Goal: Transaction & Acquisition: Purchase product/service

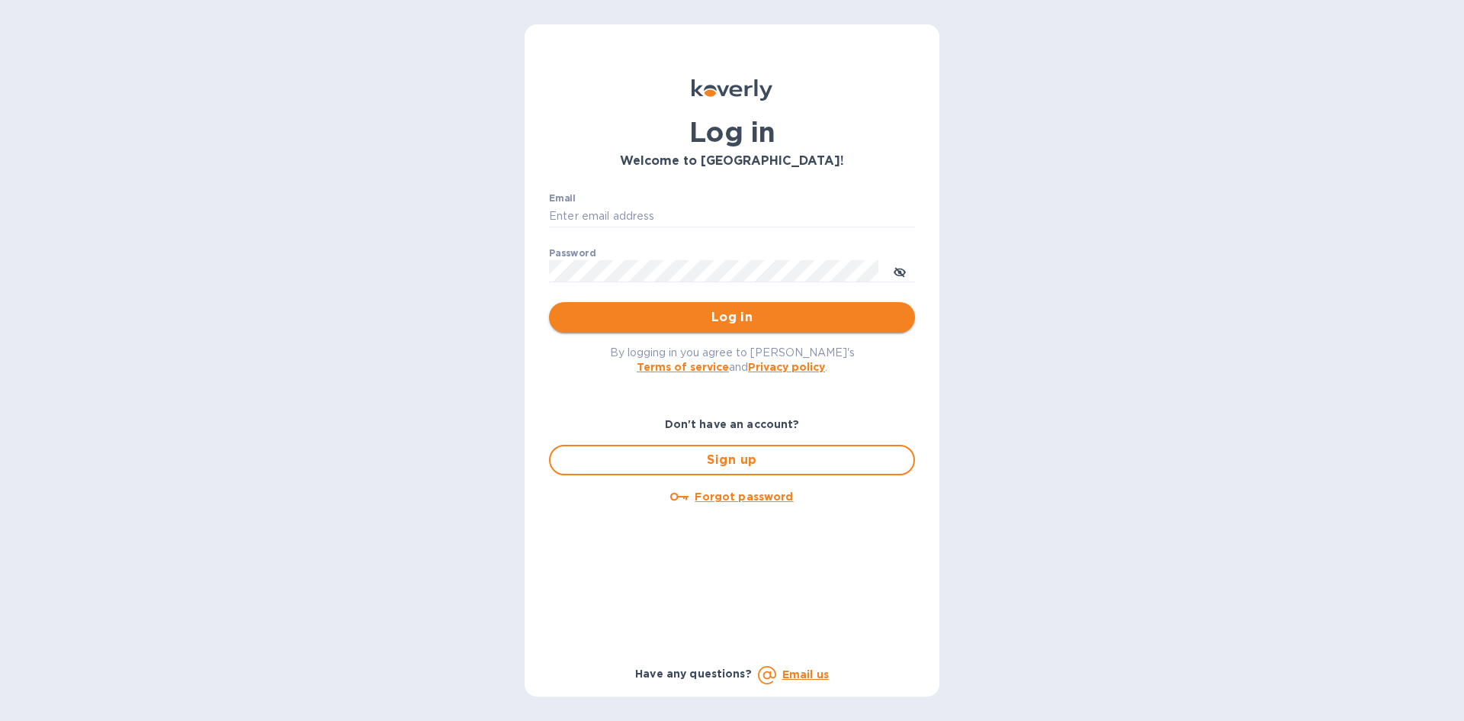
type input "info@jolieenfant.com"
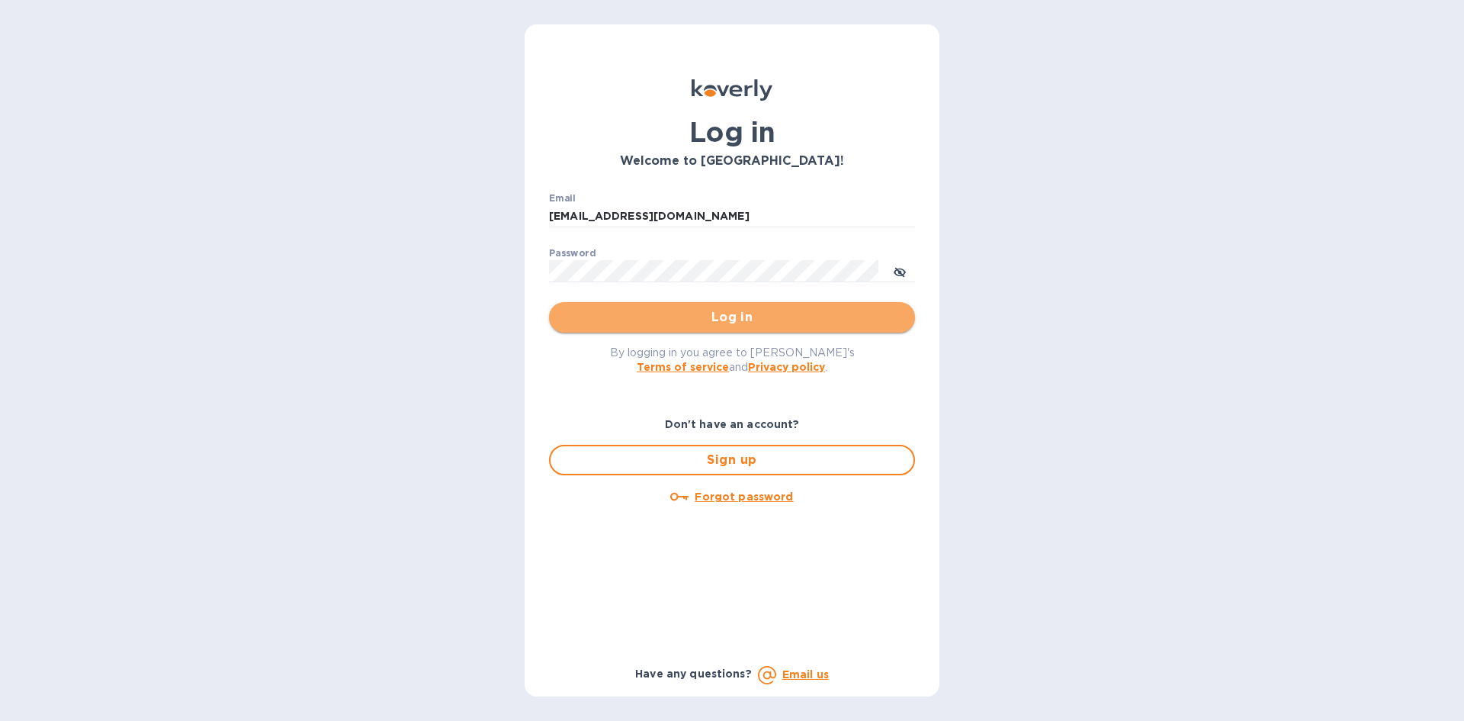
click at [717, 313] on span "Log in" at bounding box center [732, 317] width 342 height 18
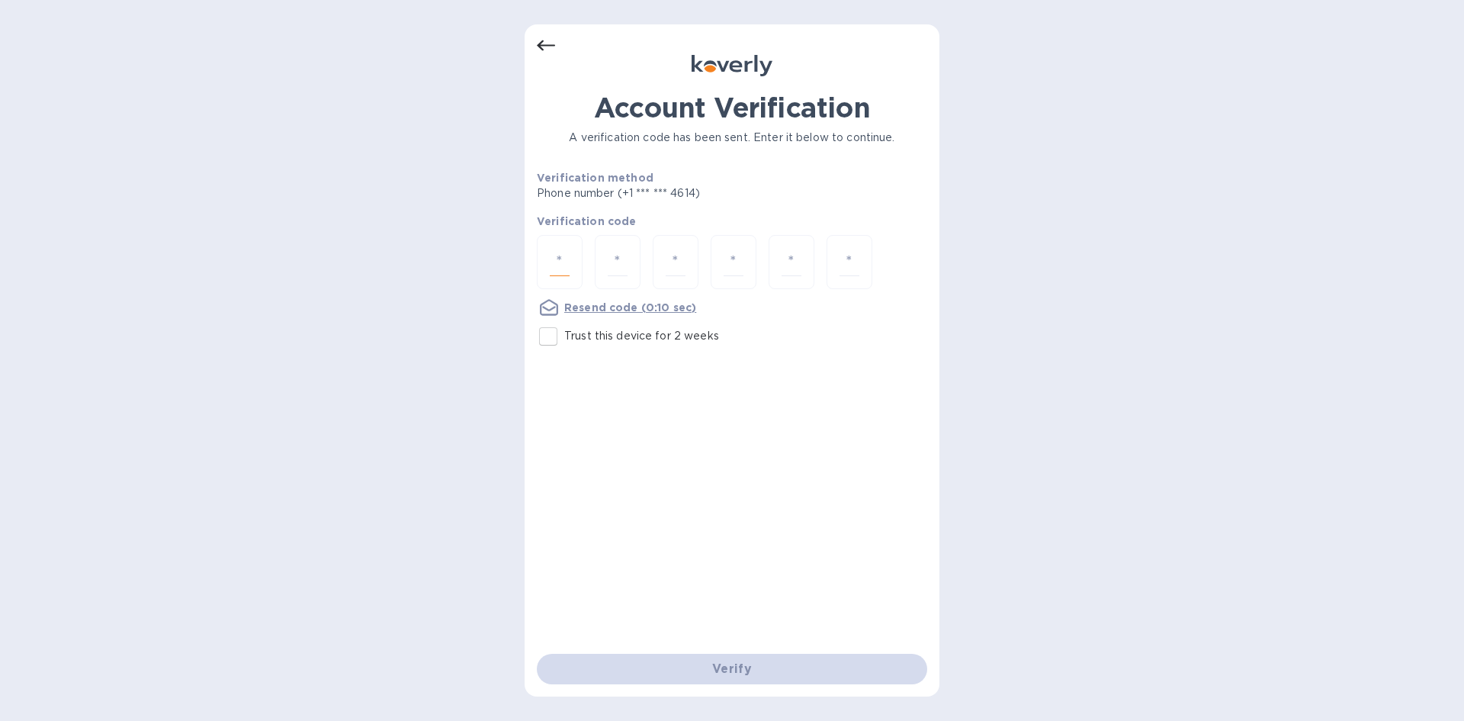
click at [568, 262] on input "number" at bounding box center [560, 262] width 20 height 28
type input "7"
type input "0"
type input "7"
type input "0"
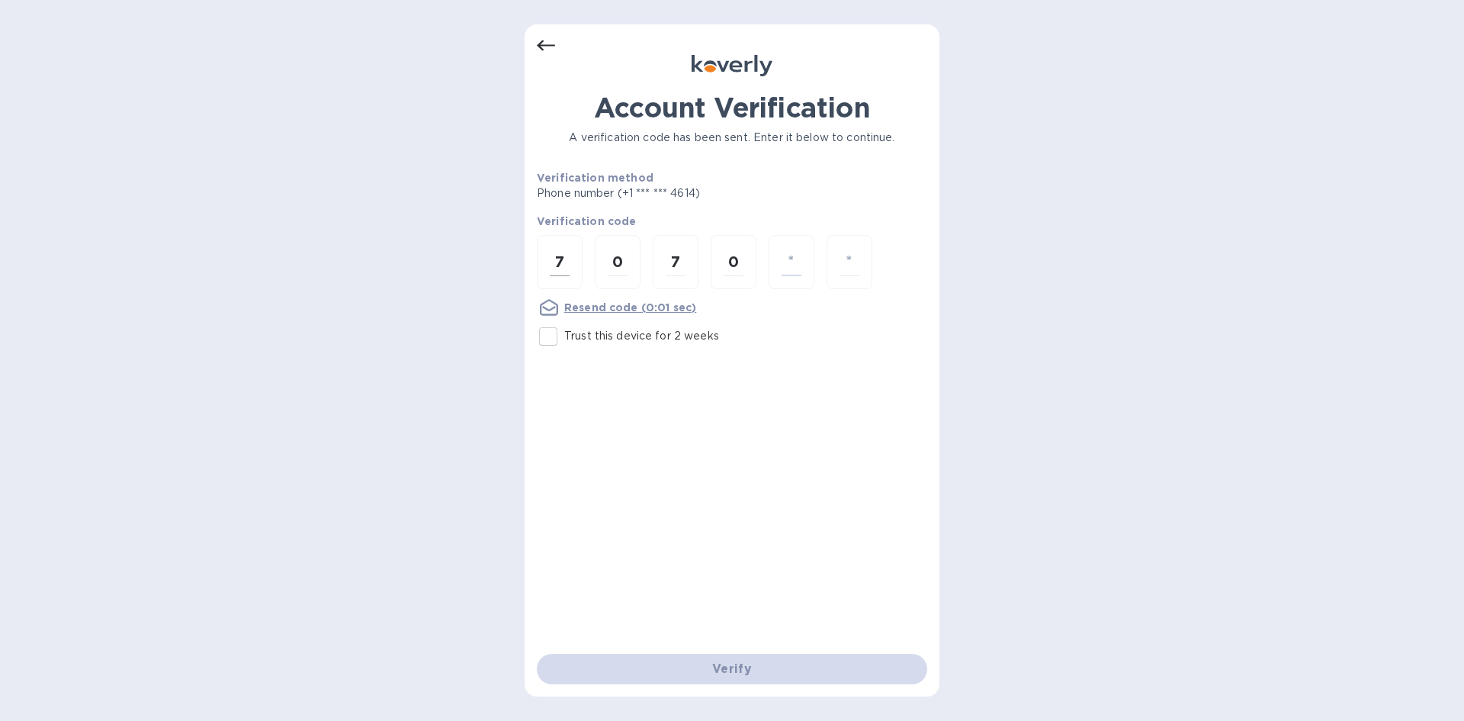
type input "6"
type input "0"
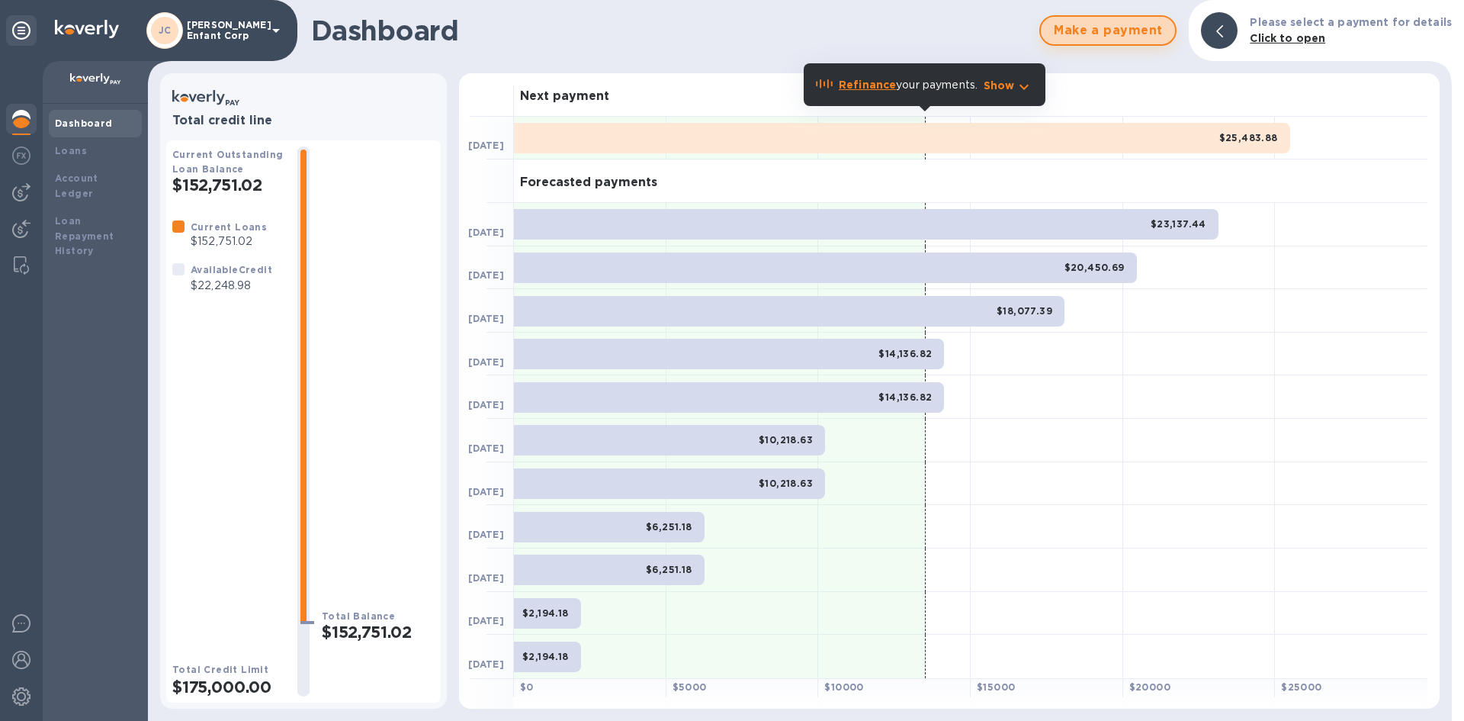
click at [1113, 34] on span "Make a payment" at bounding box center [1108, 30] width 110 height 18
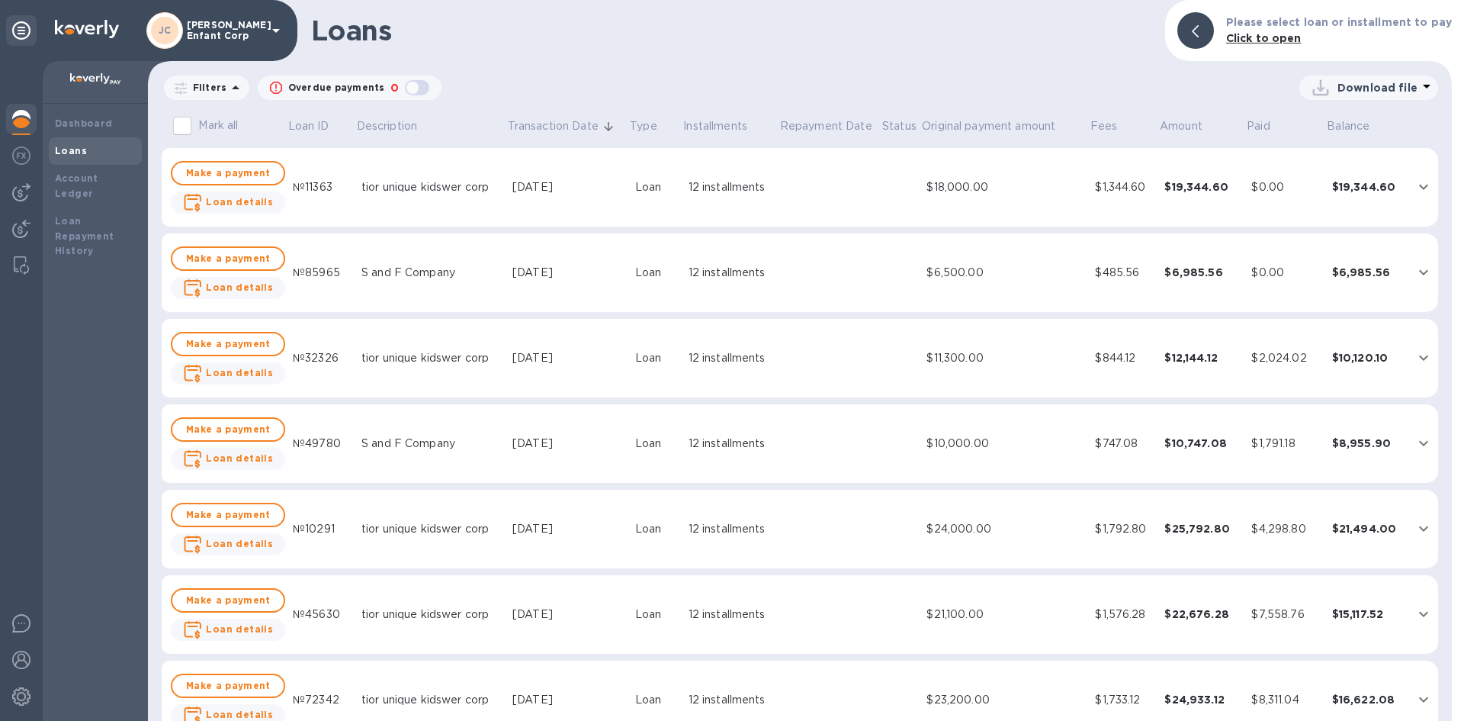
click at [21, 113] on img at bounding box center [21, 119] width 18 height 18
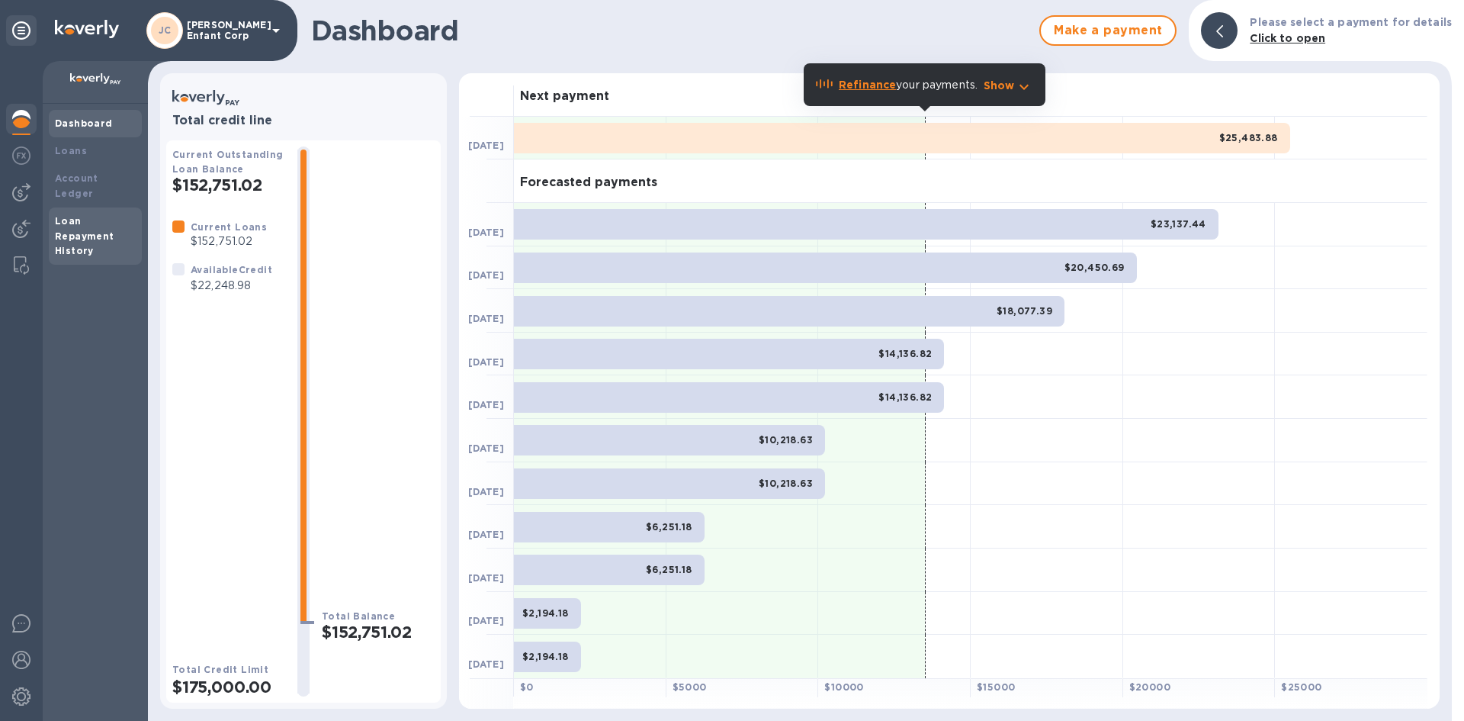
click at [91, 225] on b "Loan Repayment History" at bounding box center [84, 236] width 59 height 42
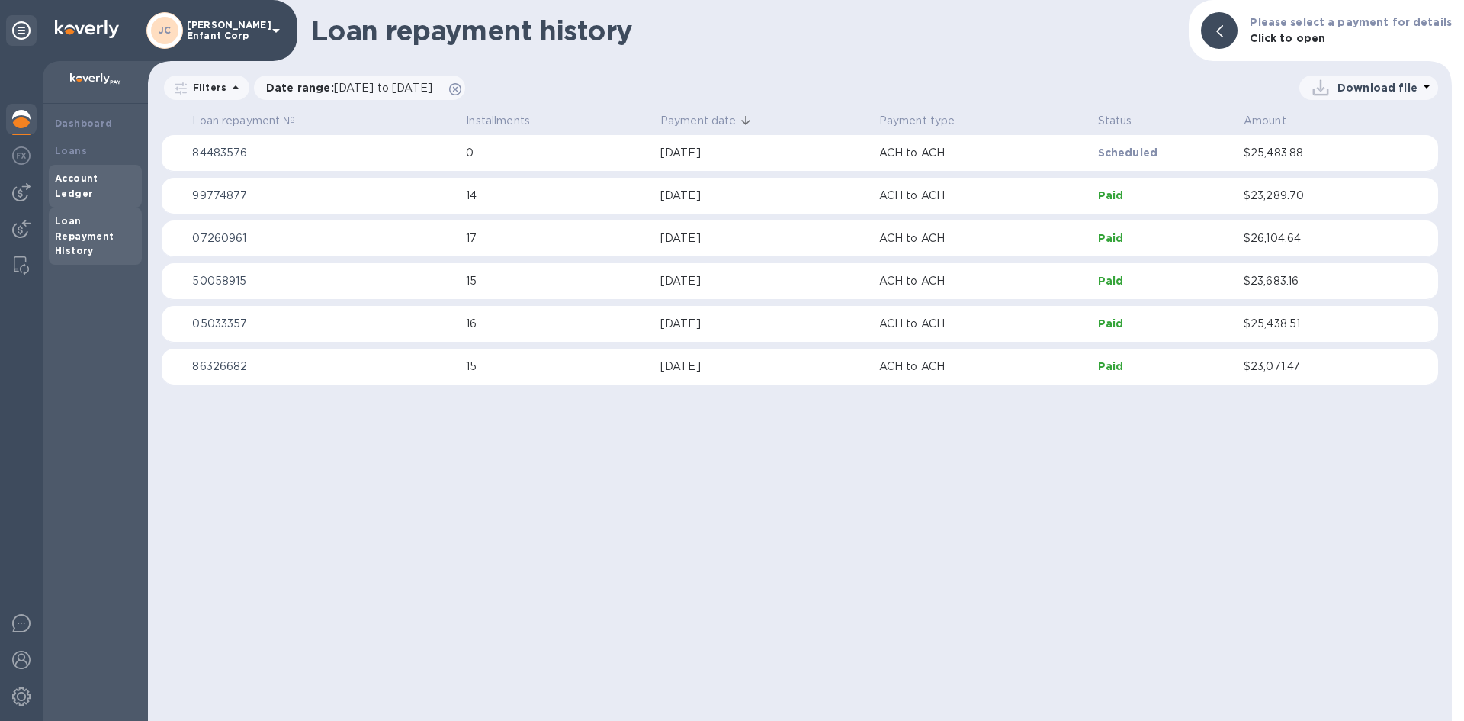
click at [80, 173] on b "Account Ledger" at bounding box center [76, 185] width 43 height 27
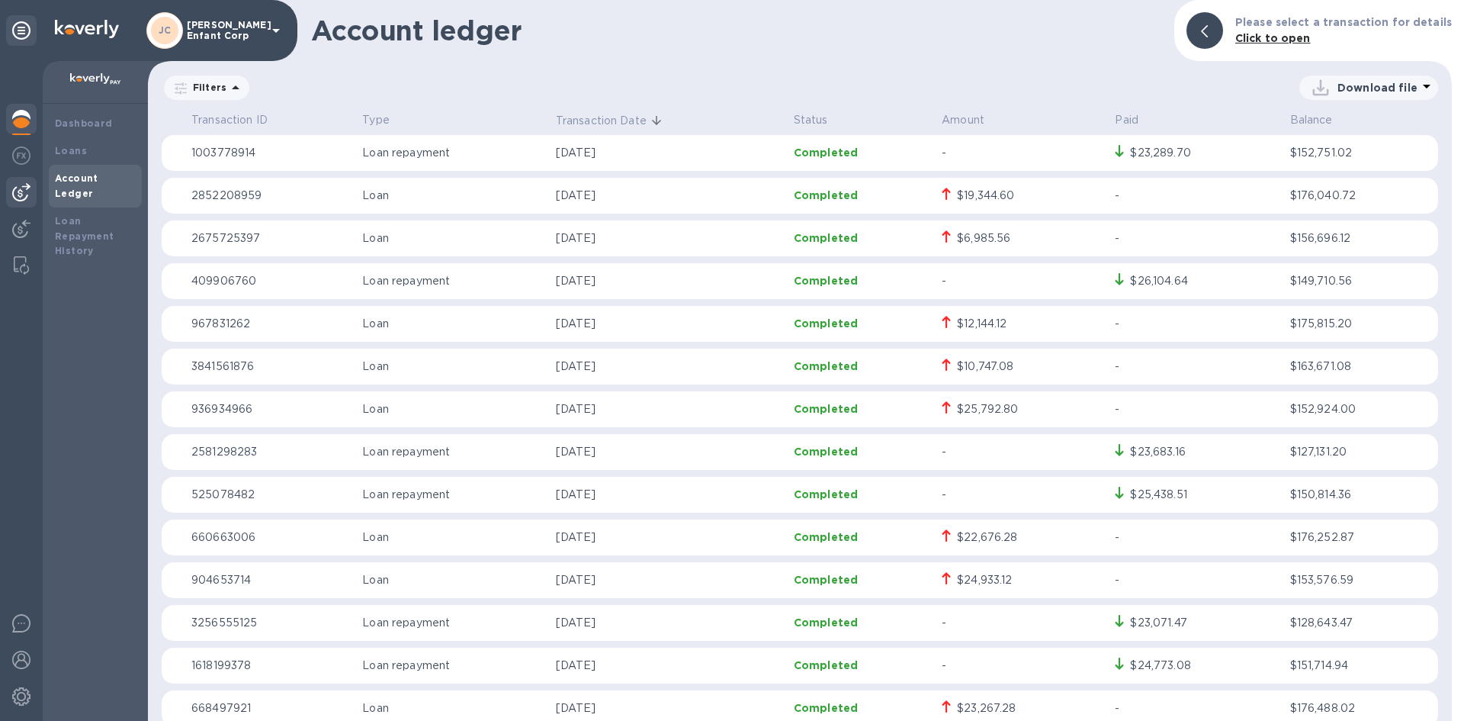
click at [31, 192] on div at bounding box center [21, 192] width 31 height 31
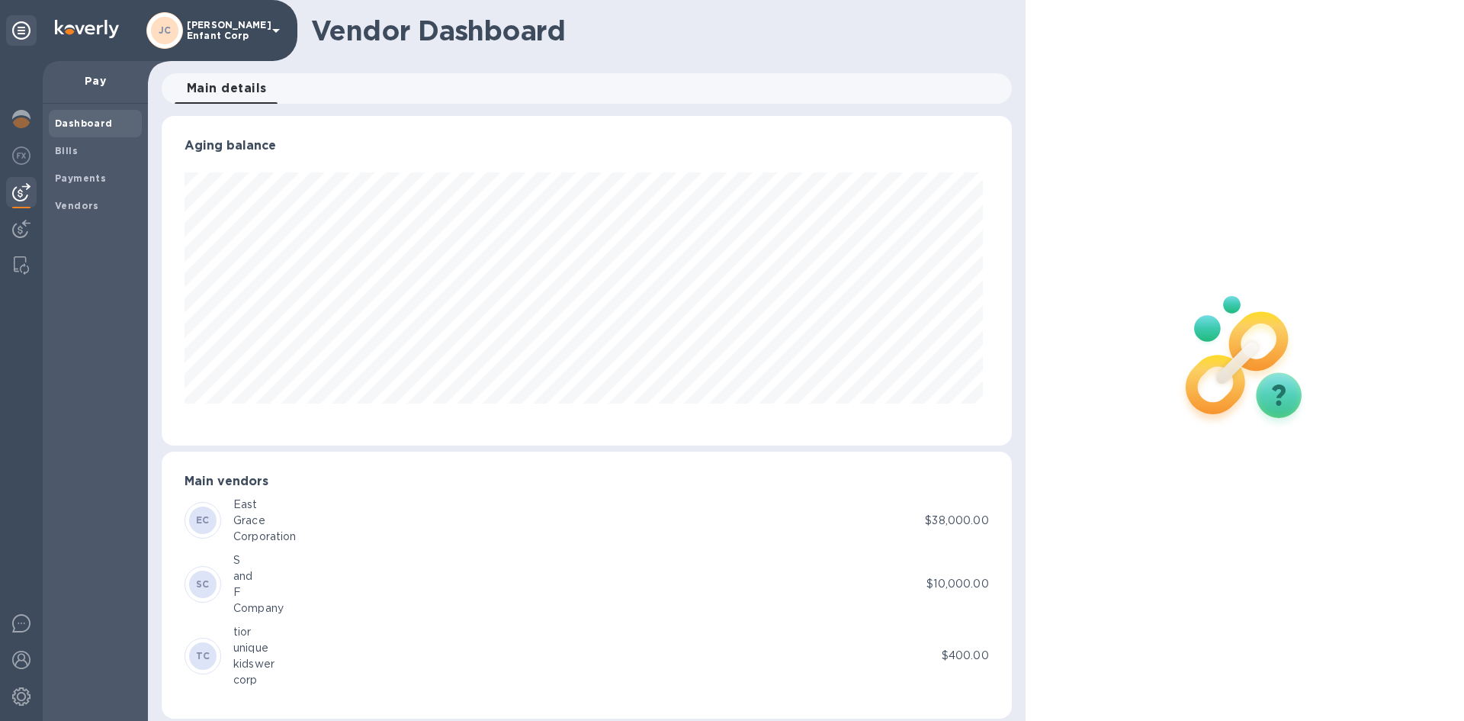
scroll to position [329, 844]
click at [32, 613] on div at bounding box center [21, 626] width 31 height 36
click at [12, 122] on img at bounding box center [21, 119] width 18 height 18
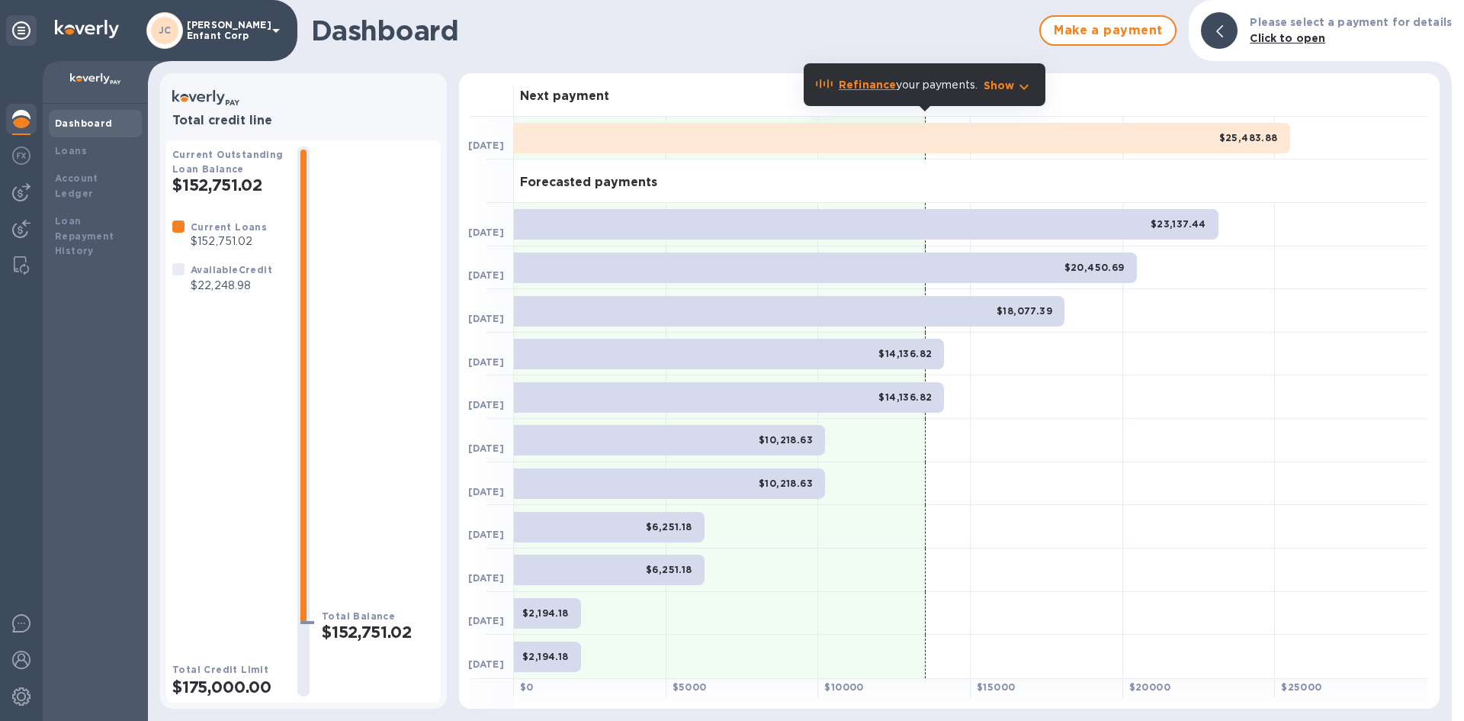
click at [1223, 36] on div at bounding box center [1219, 30] width 37 height 37
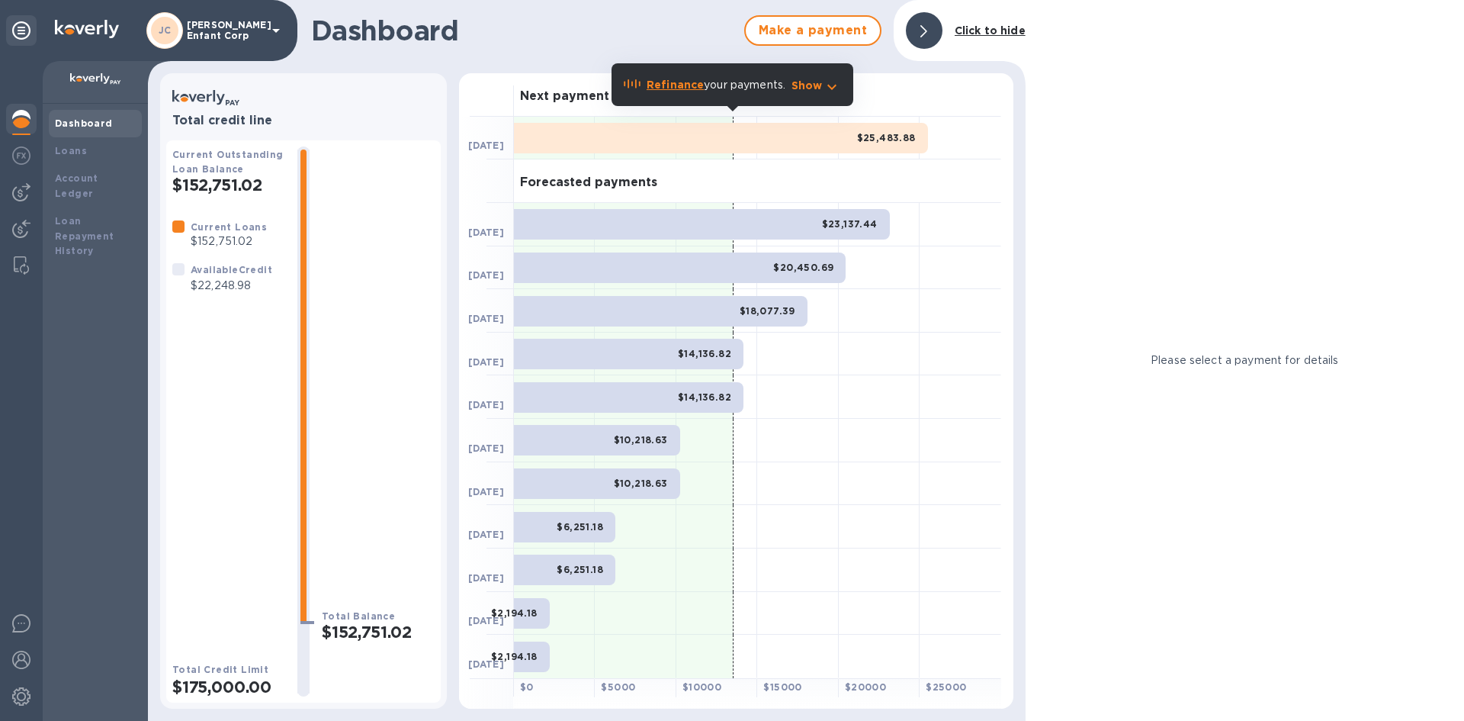
click at [400, 243] on div "Total Balance $152,751.02" at bounding box center [378, 421] width 113 height 550
click at [101, 145] on div "Loans" at bounding box center [95, 150] width 81 height 15
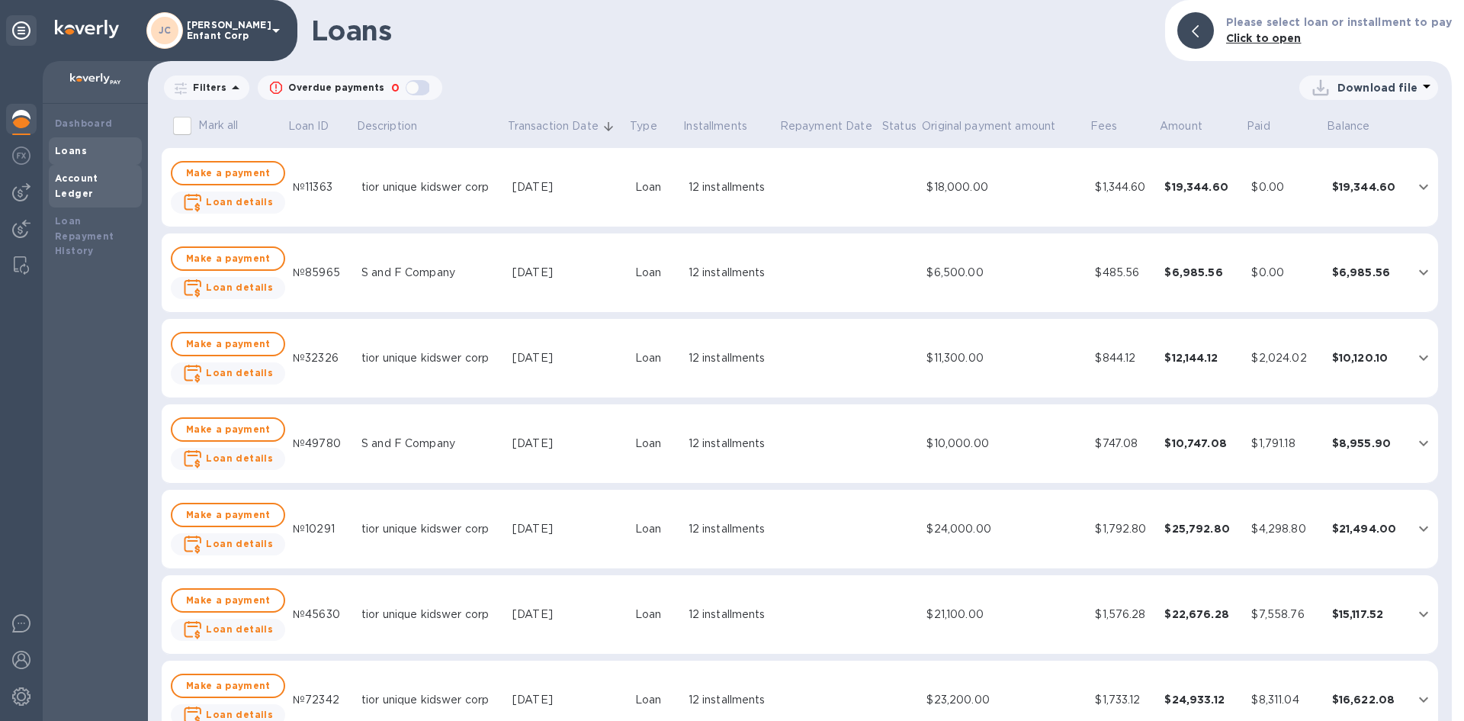
click at [98, 175] on b "Account Ledger" at bounding box center [76, 185] width 43 height 27
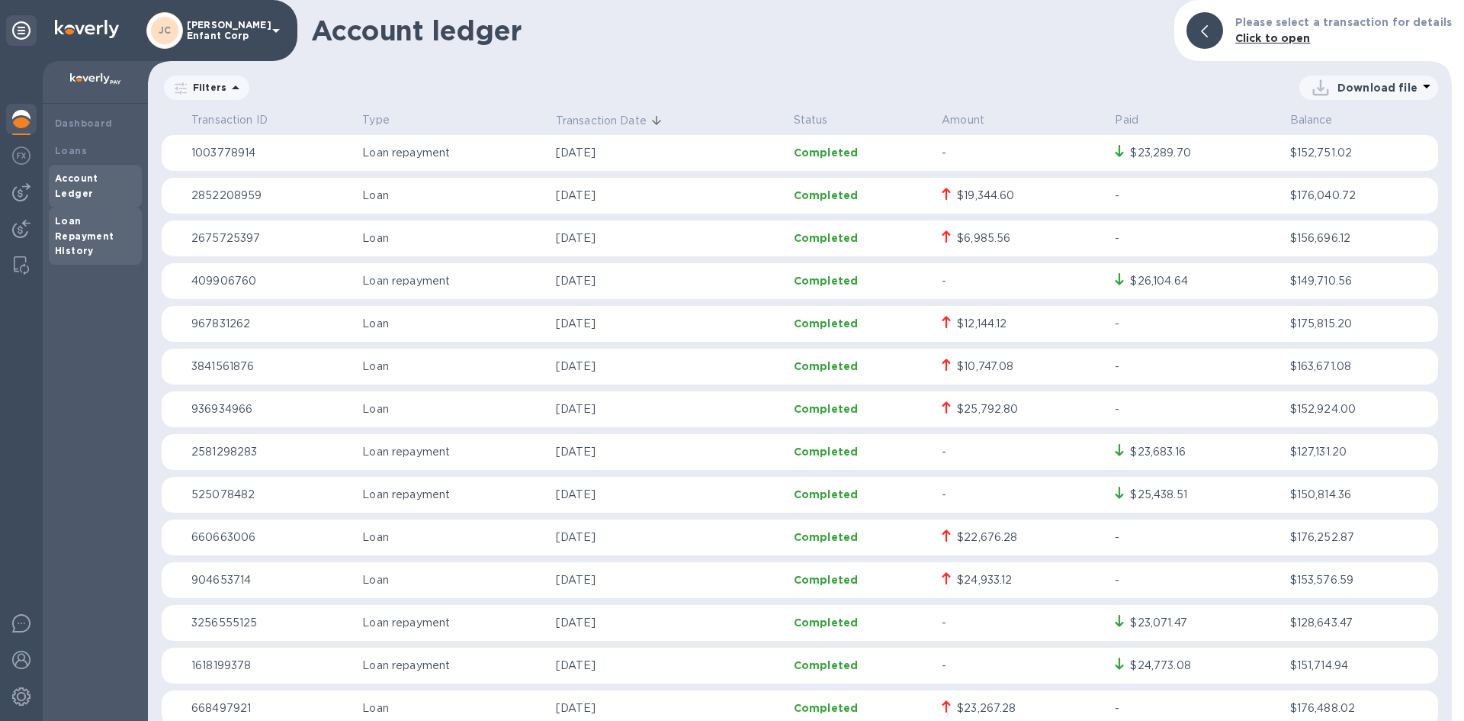
click at [98, 214] on div "Loan Repayment History" at bounding box center [95, 237] width 81 height 46
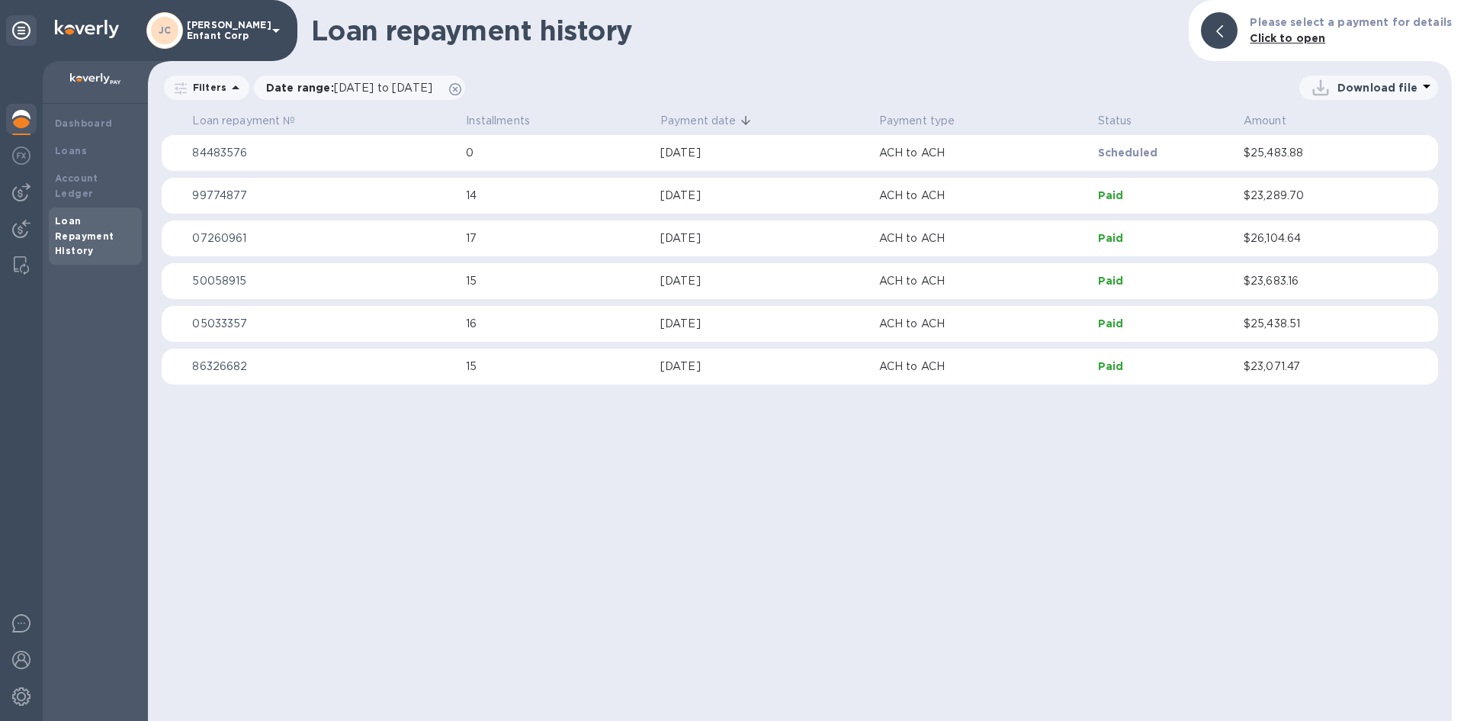
click at [1030, 82] on div "Download file" at bounding box center [956, 88] width 965 height 24
click at [91, 124] on b "Dashboard" at bounding box center [84, 122] width 58 height 11
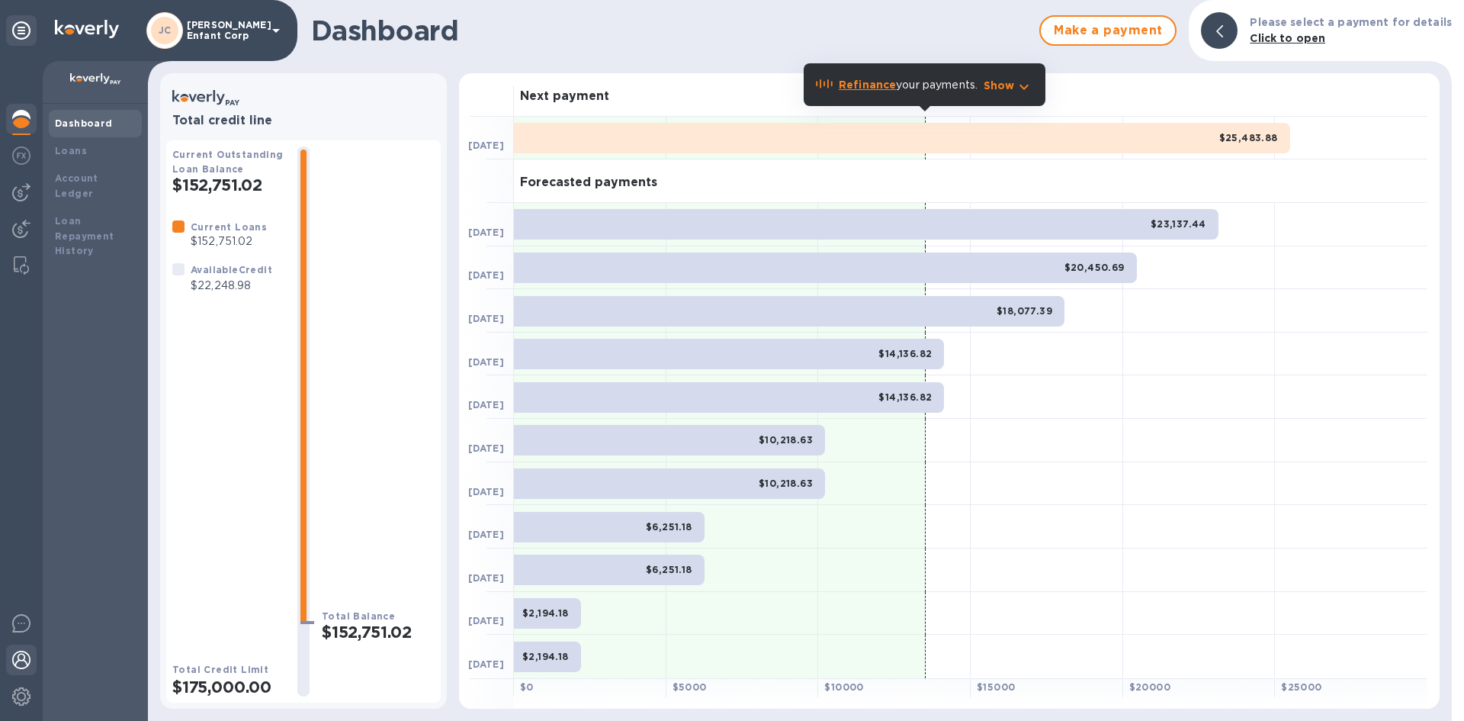
click at [21, 663] on img at bounding box center [21, 660] width 18 height 18
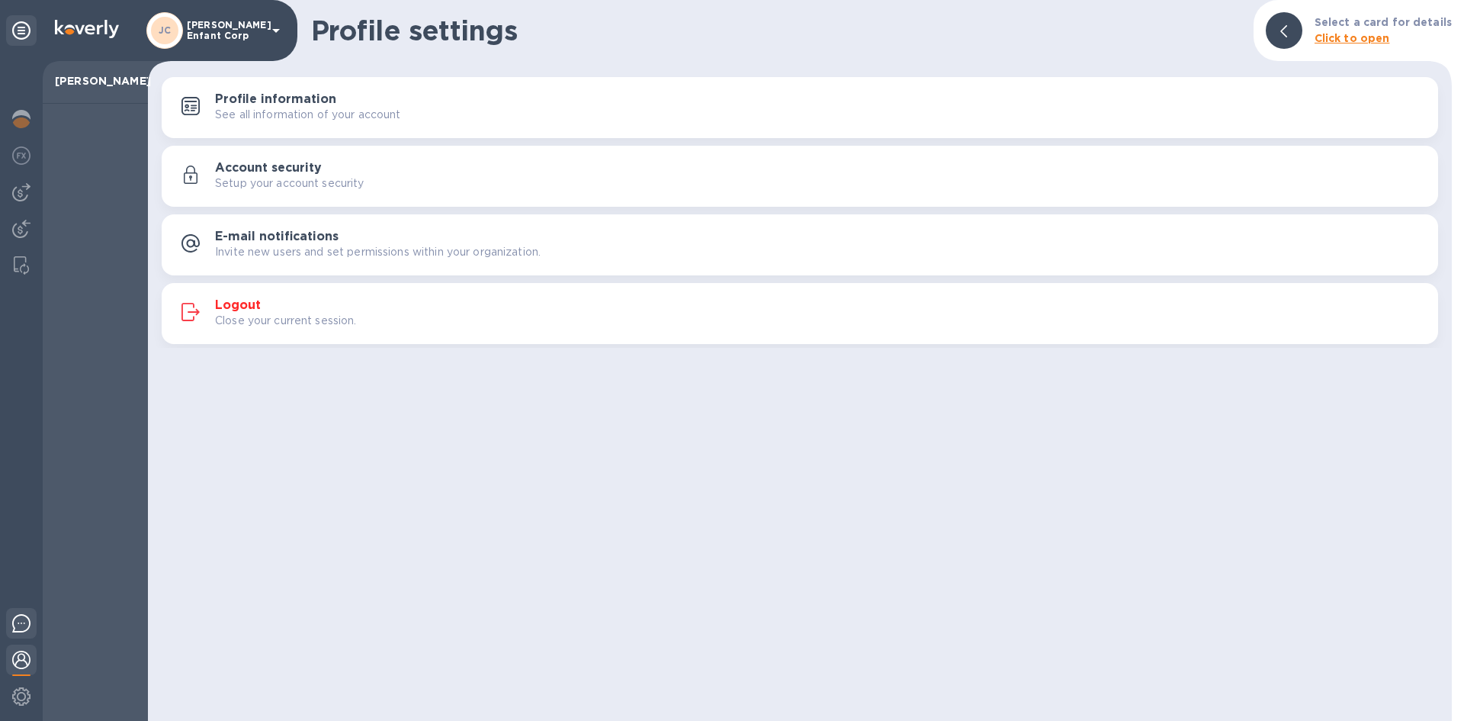
click at [19, 631] on img at bounding box center [21, 623] width 18 height 18
click at [24, 160] on img at bounding box center [21, 155] width 18 height 18
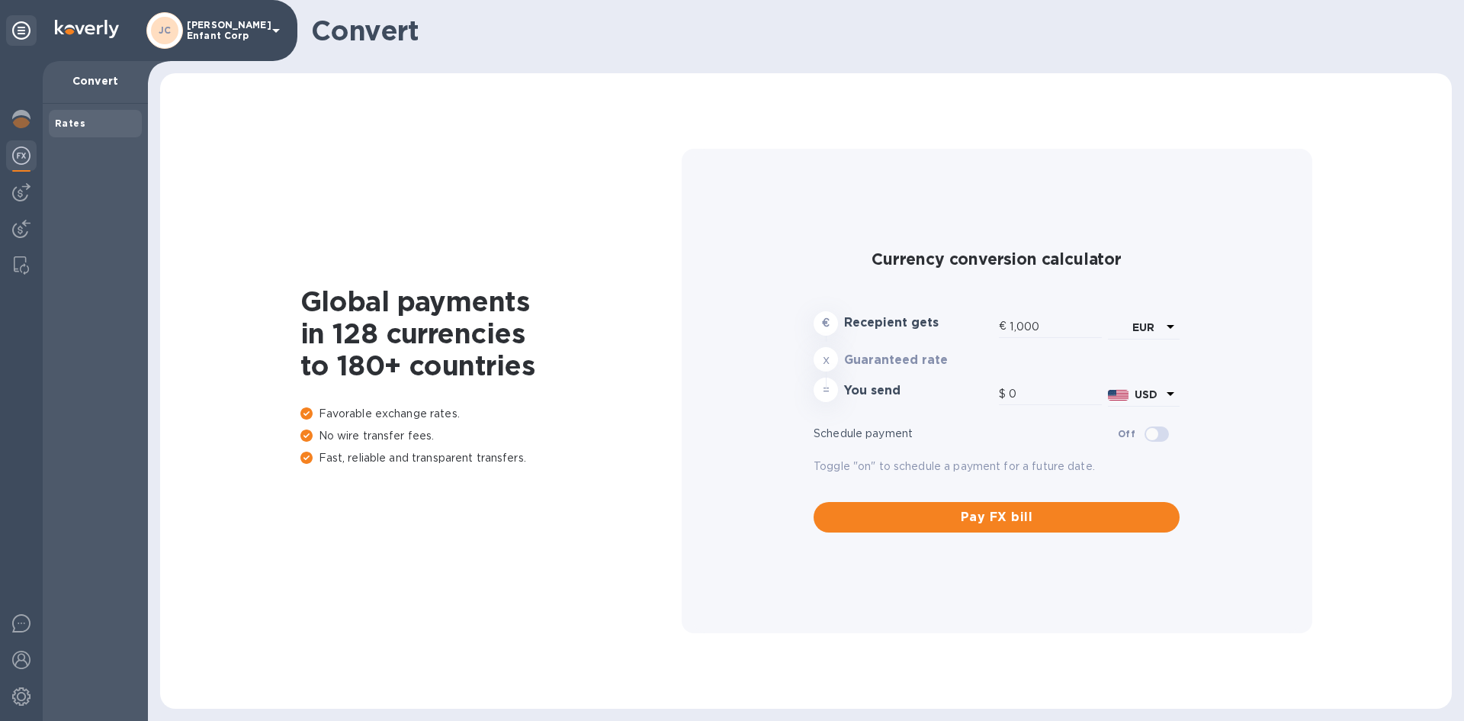
type input "1,185.32"
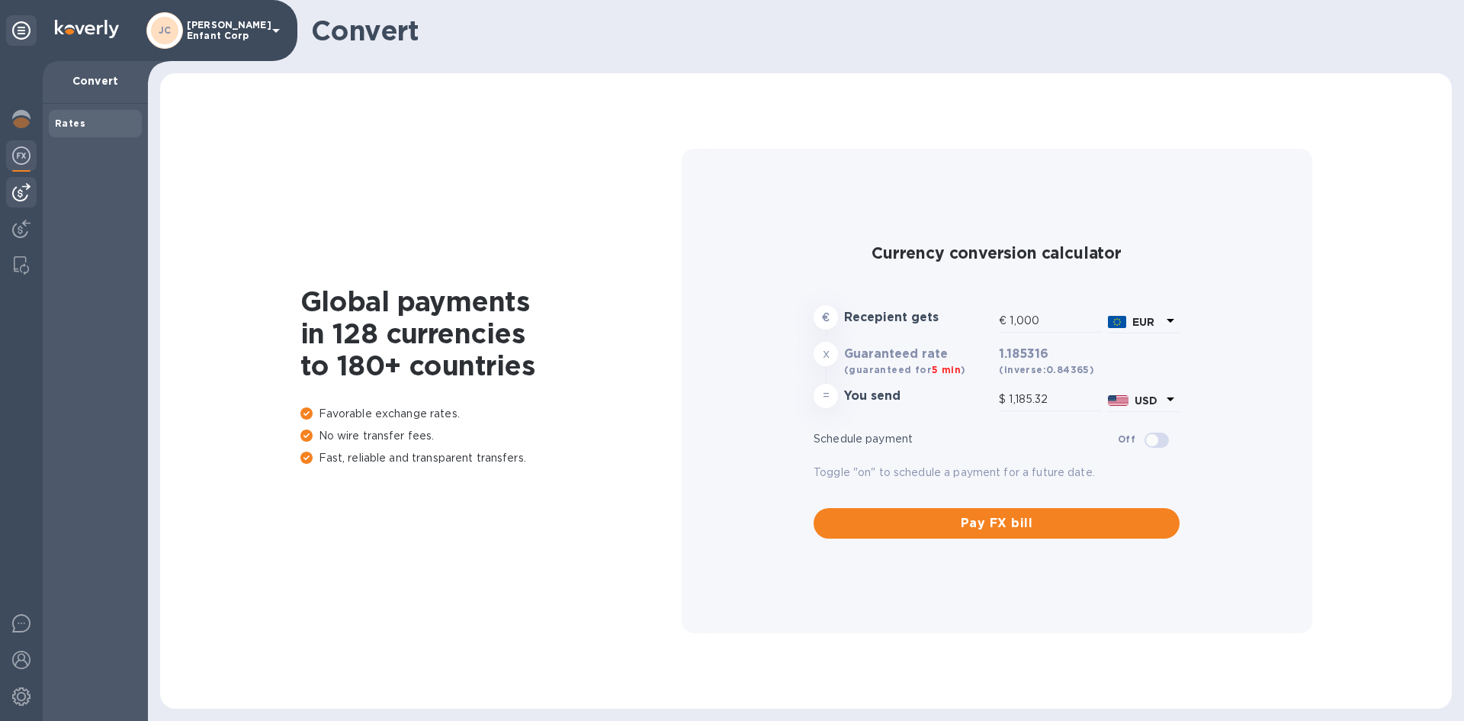
click at [22, 185] on img at bounding box center [21, 192] width 18 height 18
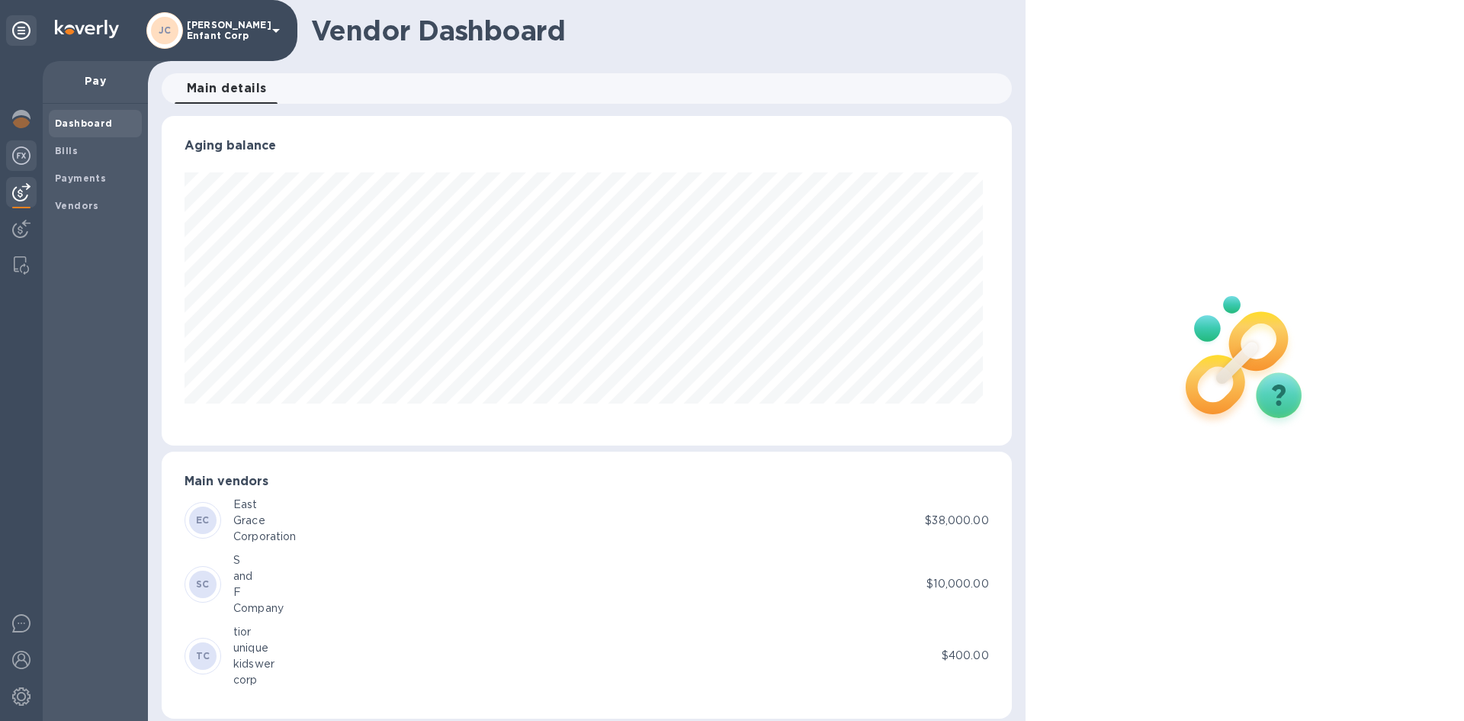
scroll to position [329, 844]
click at [19, 155] on img at bounding box center [21, 155] width 18 height 18
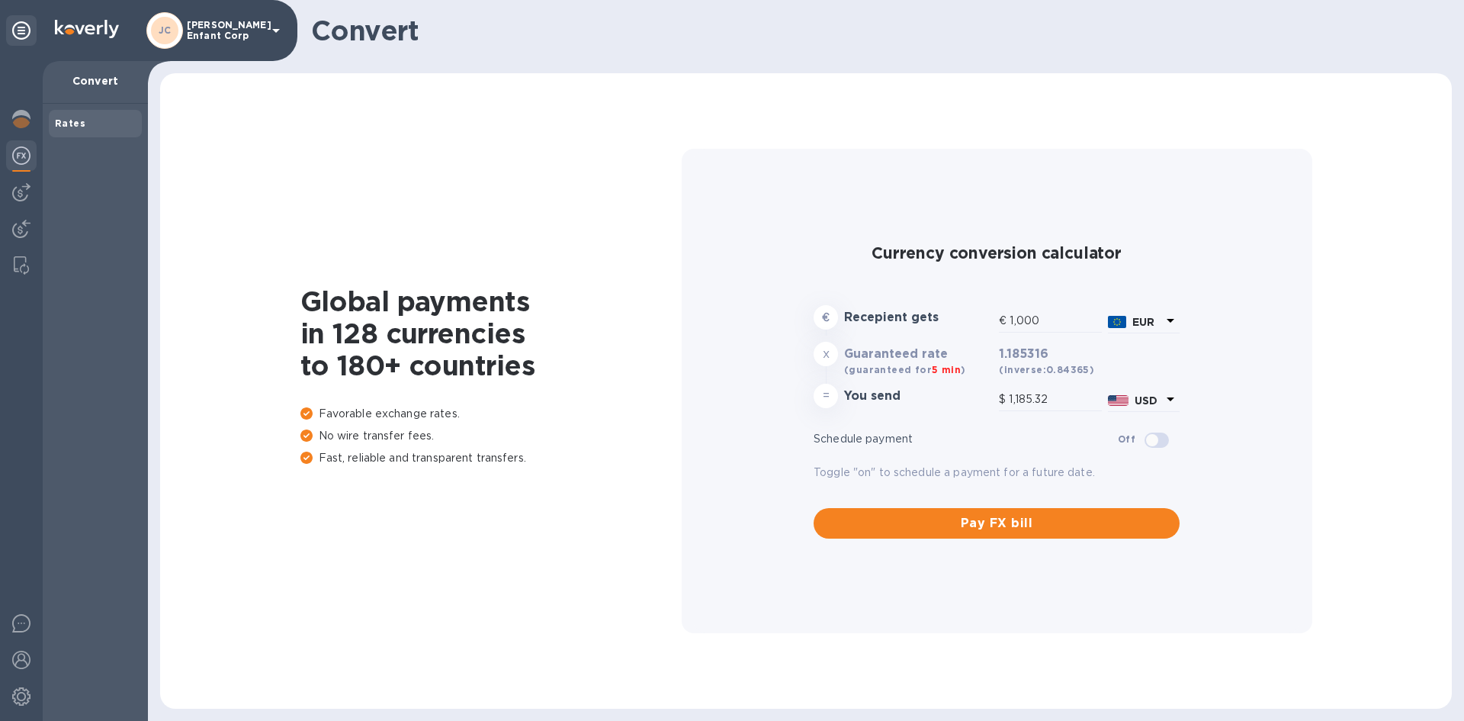
click at [946, 504] on div "Pay FX bill" at bounding box center [997, 516] width 378 height 58
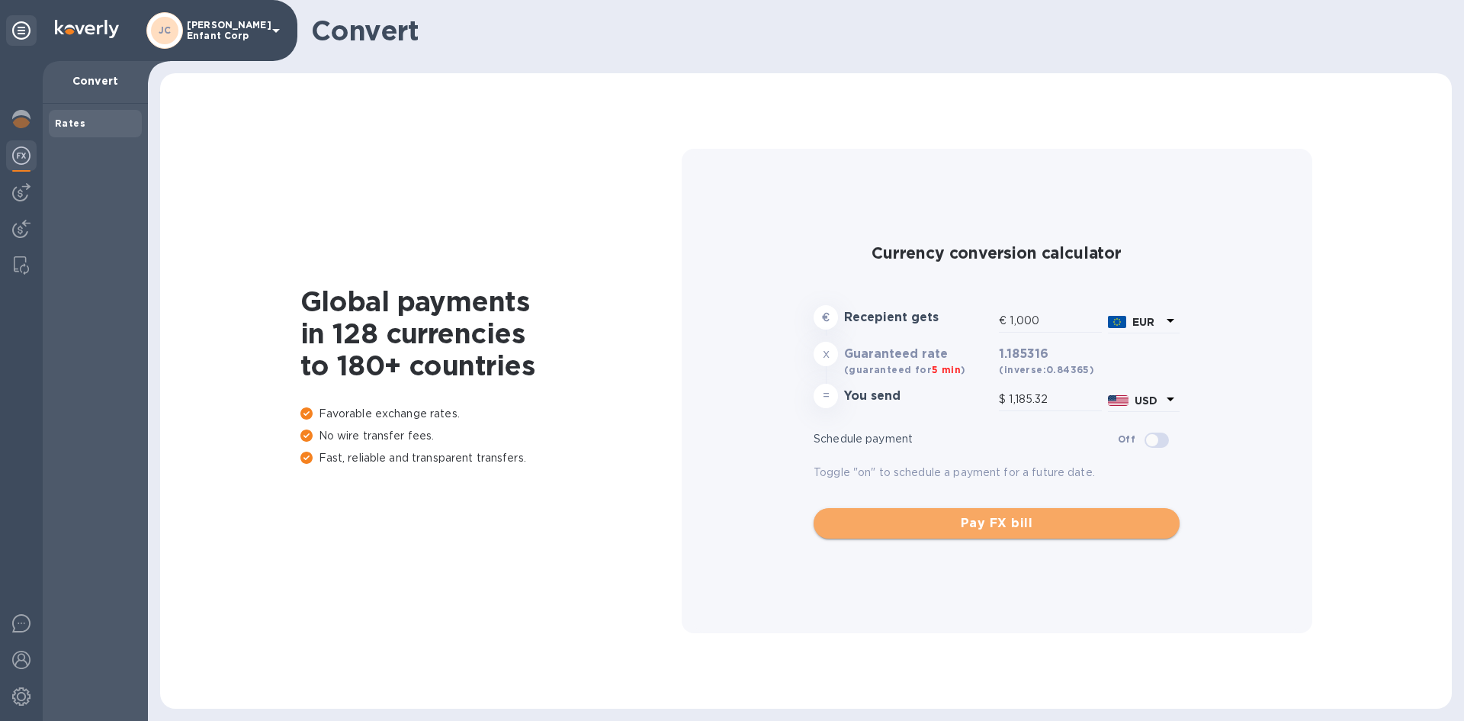
click at [937, 532] on span "Pay FX bill" at bounding box center [997, 523] width 342 height 18
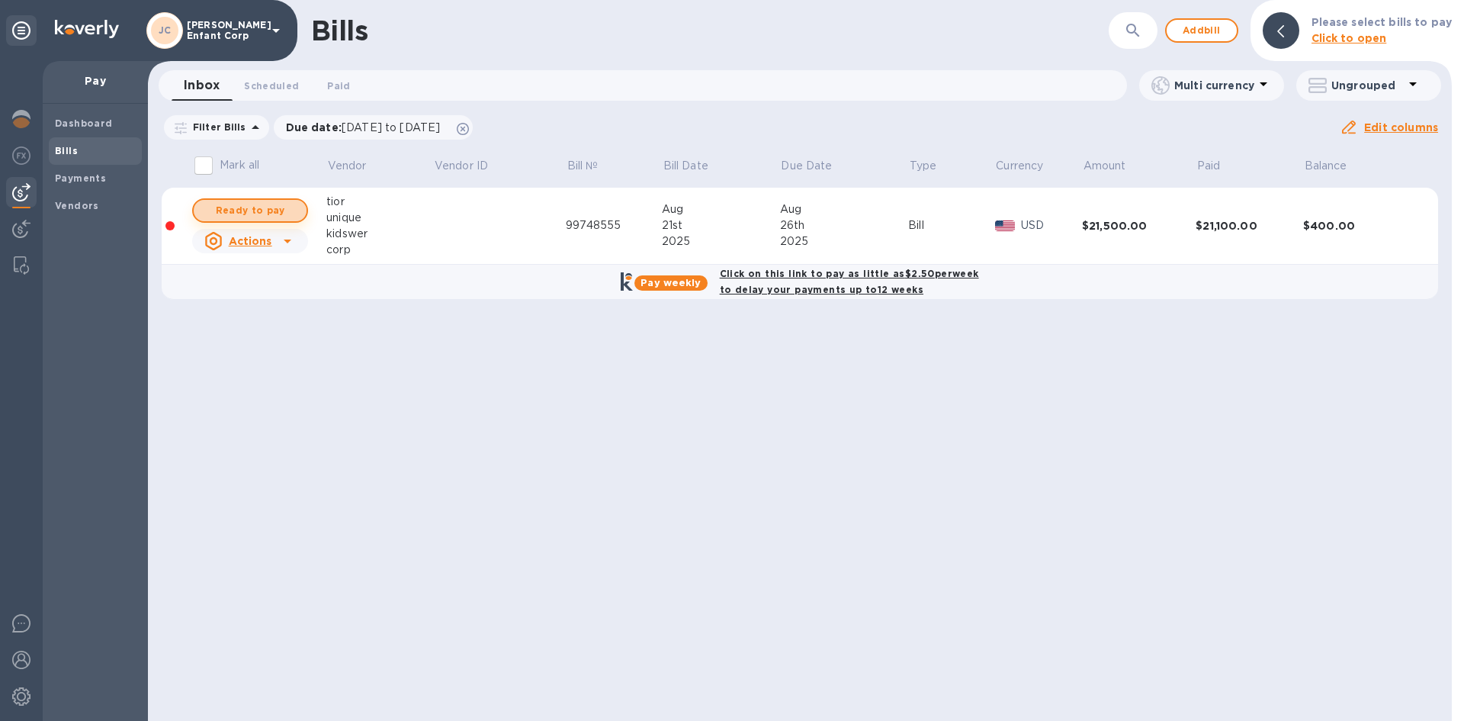
click at [284, 210] on span "Ready to pay" at bounding box center [250, 210] width 88 height 18
checkbox input "true"
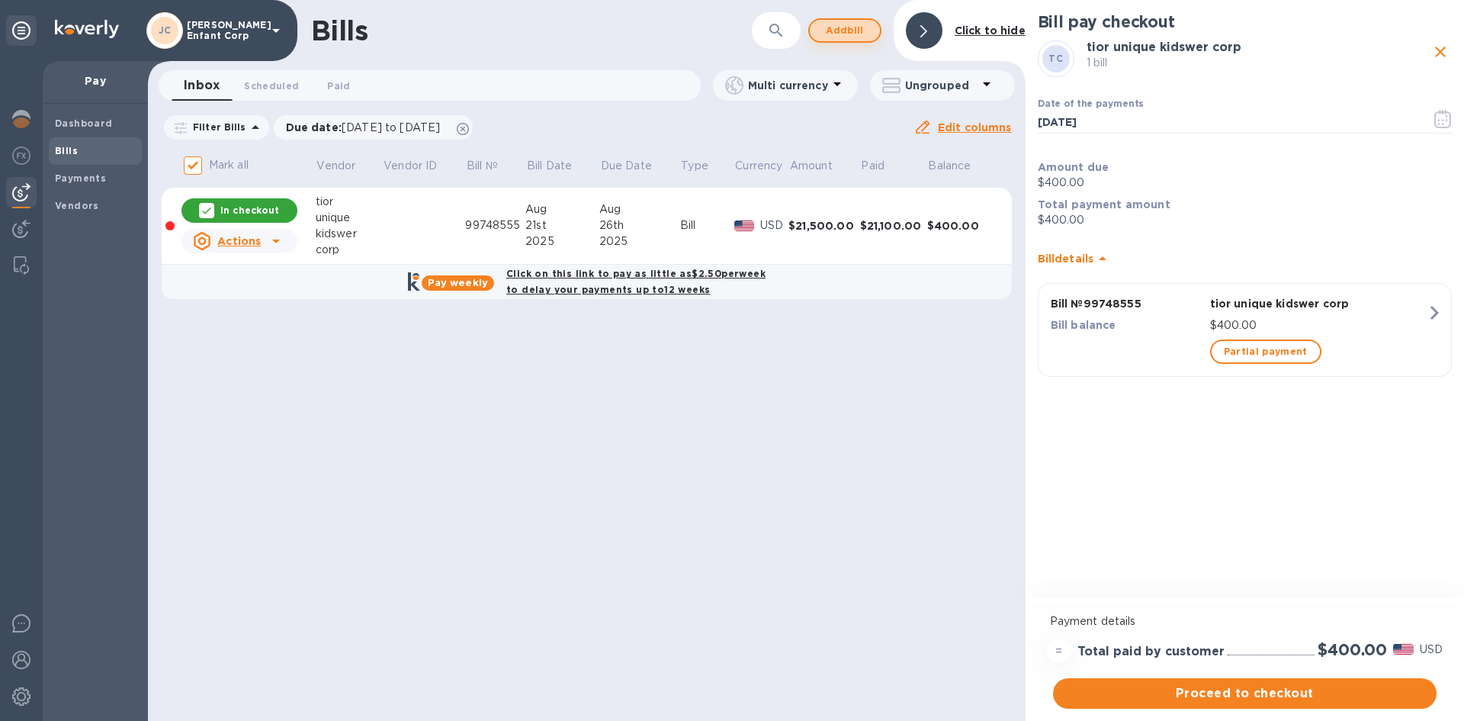
click at [834, 31] on span "Add bill" at bounding box center [845, 30] width 46 height 18
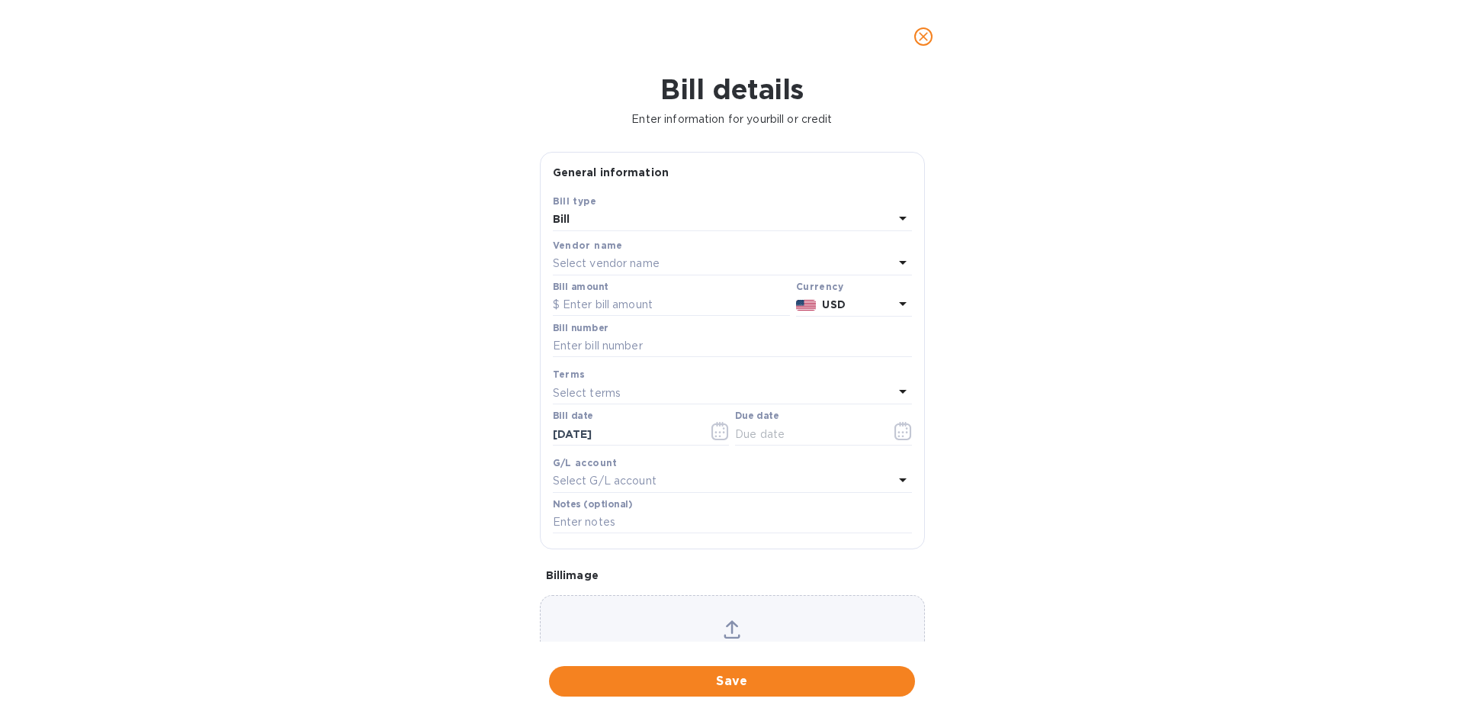
click at [695, 220] on div "Bill" at bounding box center [723, 219] width 341 height 21
click at [978, 284] on div "Bill details Enter information for your bill or credit General information Save…" at bounding box center [732, 397] width 1464 height 648
click at [702, 261] on div "Select vendor name" at bounding box center [723, 263] width 341 height 21
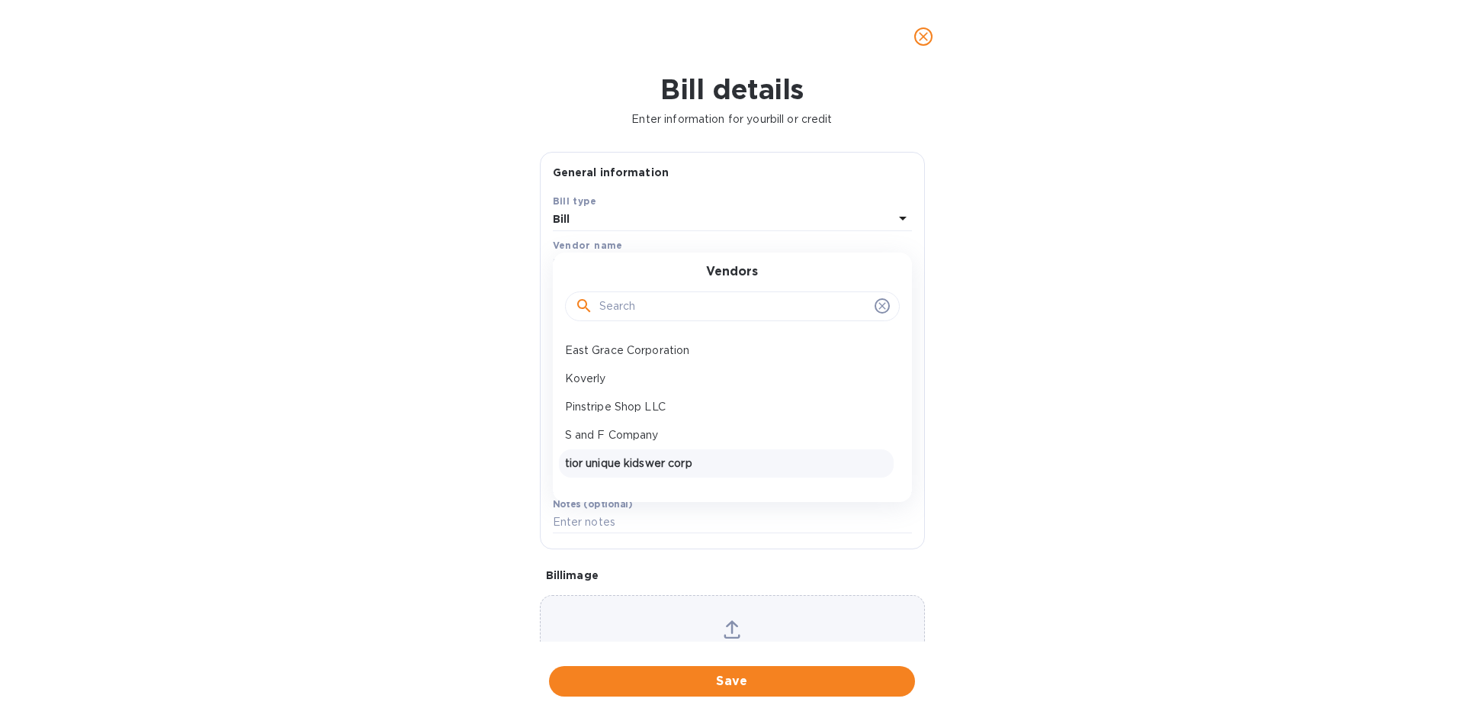
click at [676, 462] on p "tior unique kidswer corp" at bounding box center [726, 463] width 323 height 16
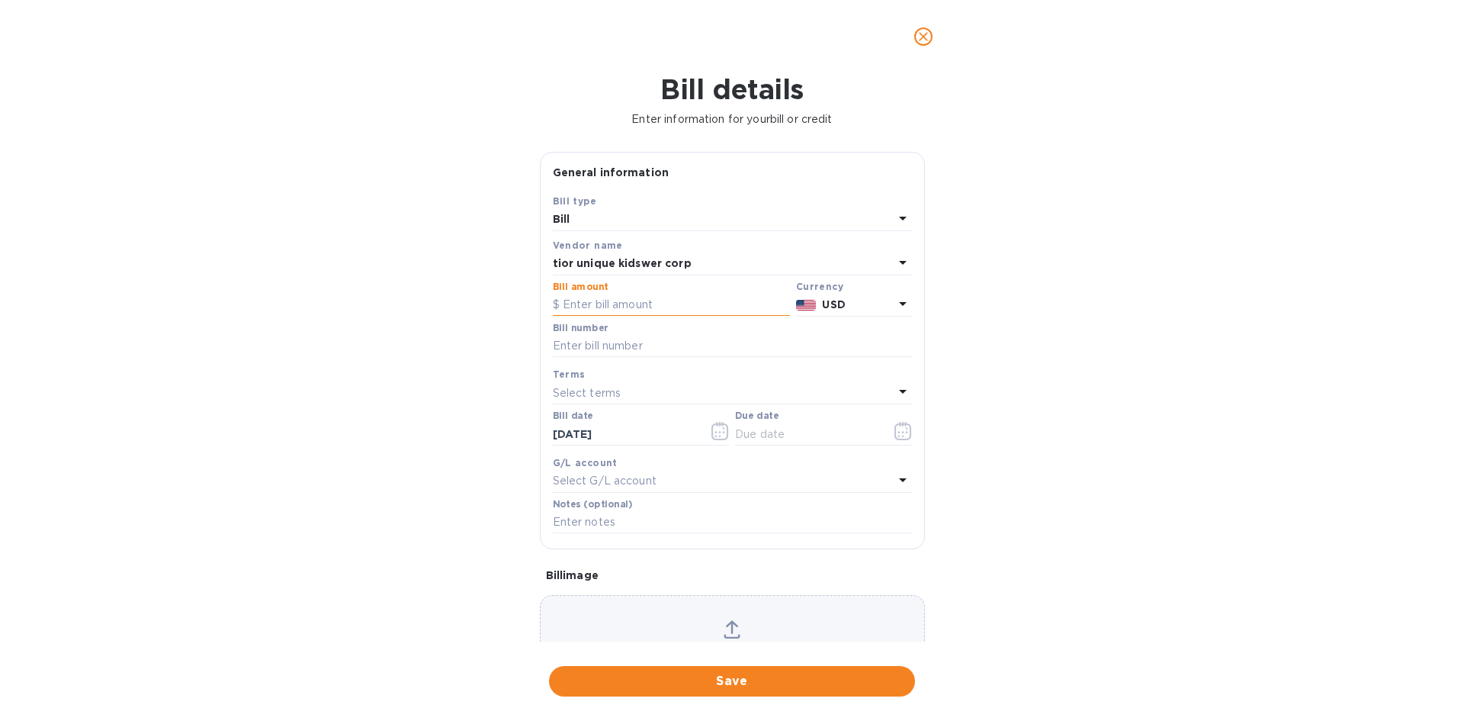
click at [654, 299] on input "text" at bounding box center [671, 305] width 237 height 23
type input "22,200"
click at [635, 344] on input "text" at bounding box center [732, 346] width 359 height 23
type input "8545697469"
click at [619, 389] on p "Select terms" at bounding box center [587, 393] width 69 height 16
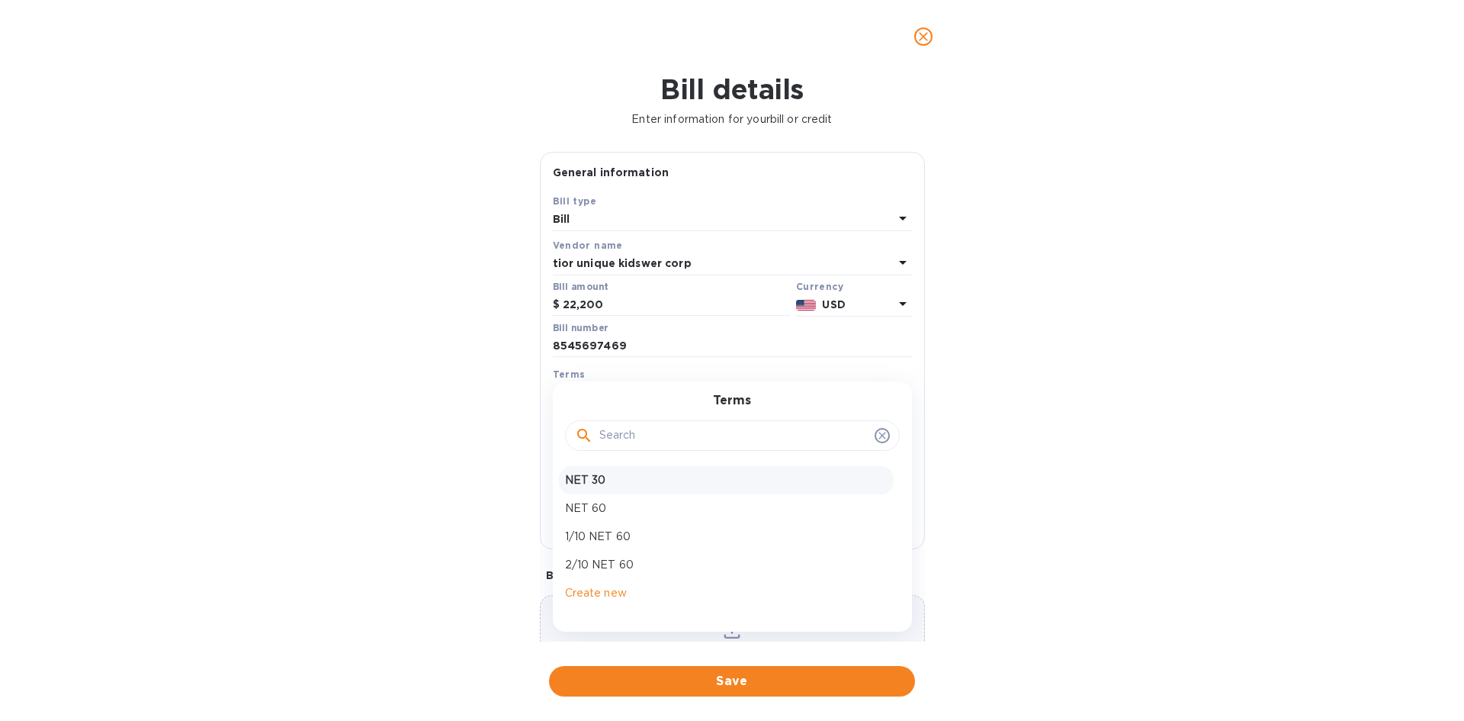
click at [627, 476] on p "NET 30" at bounding box center [726, 480] width 323 height 16
type input "[DATE]"
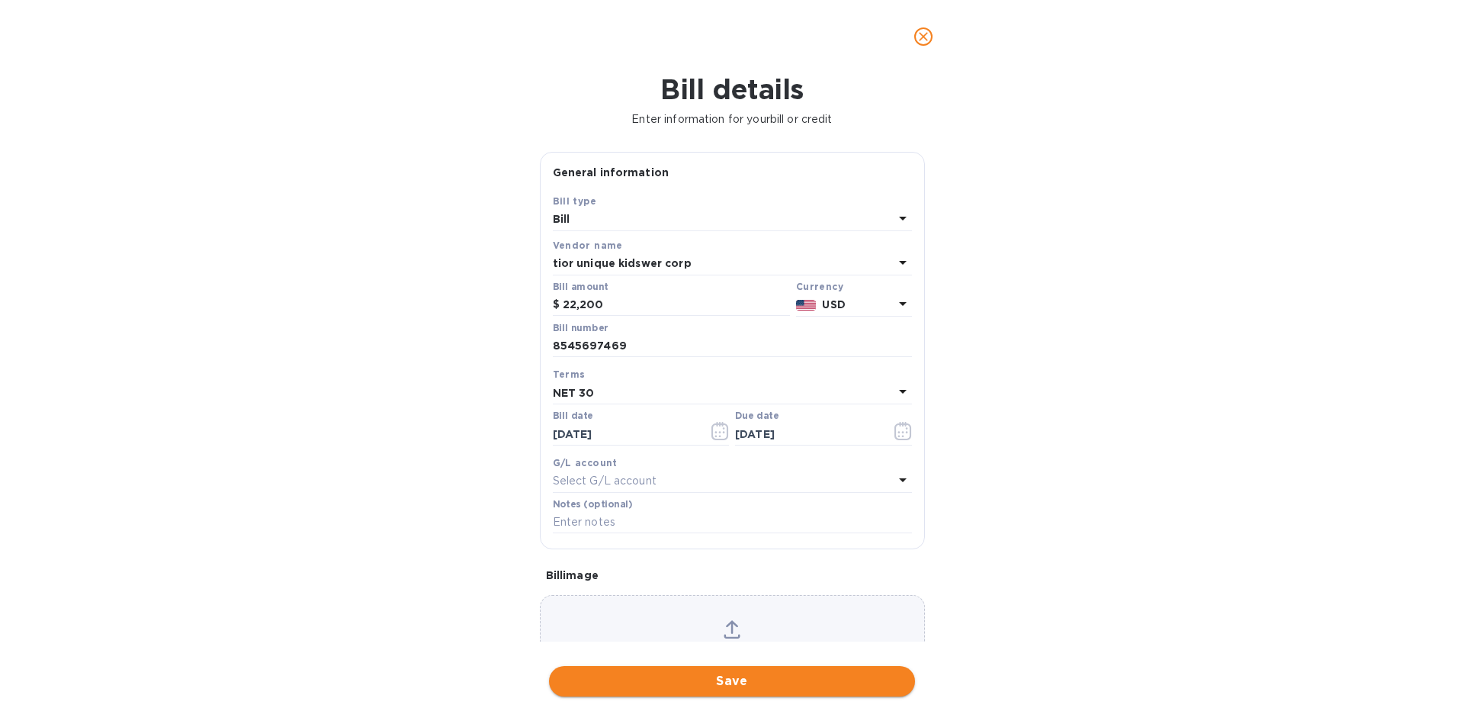
click at [712, 674] on span "Save" at bounding box center [732, 681] width 342 height 18
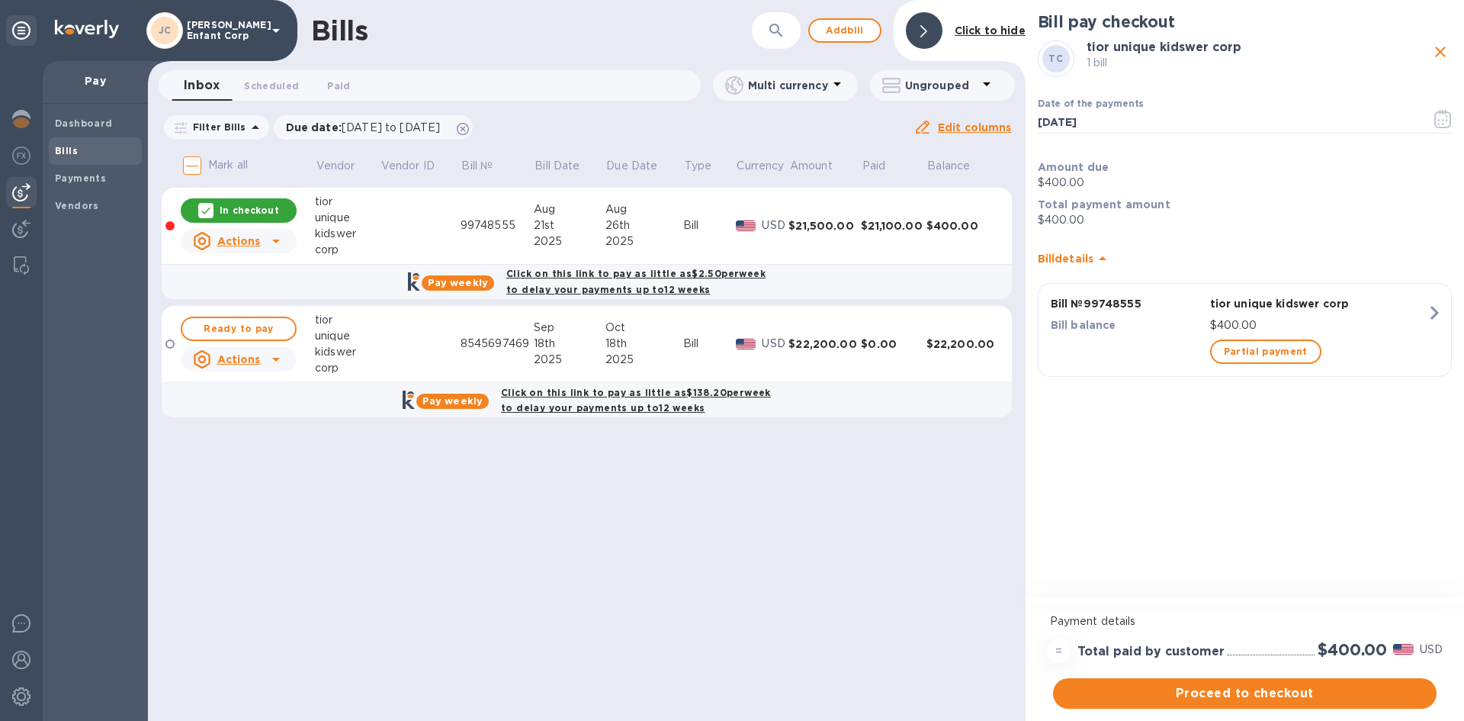
click at [477, 403] on b "Pay weekly" at bounding box center [453, 400] width 60 height 11
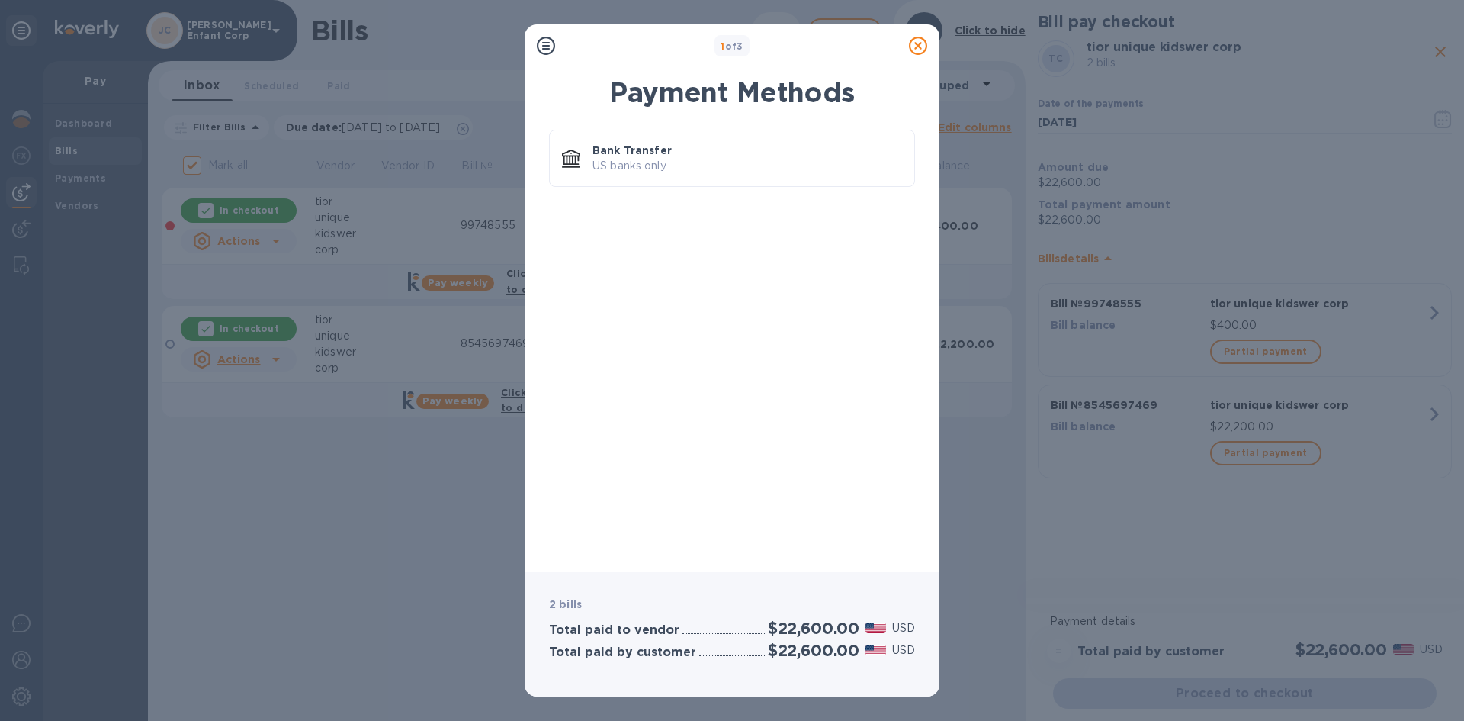
click at [918, 45] on icon at bounding box center [918, 46] width 18 height 18
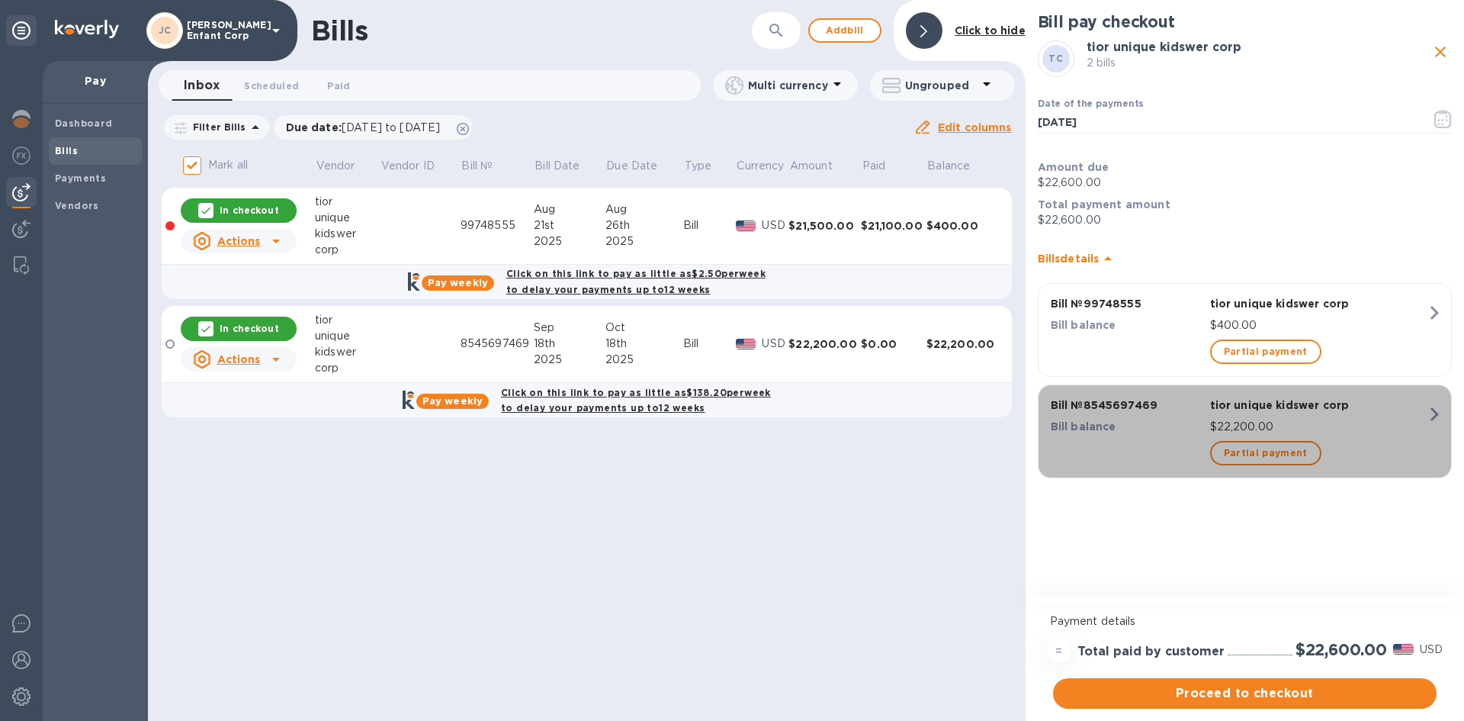
click at [1181, 445] on div "button" at bounding box center [1127, 453] width 159 height 31
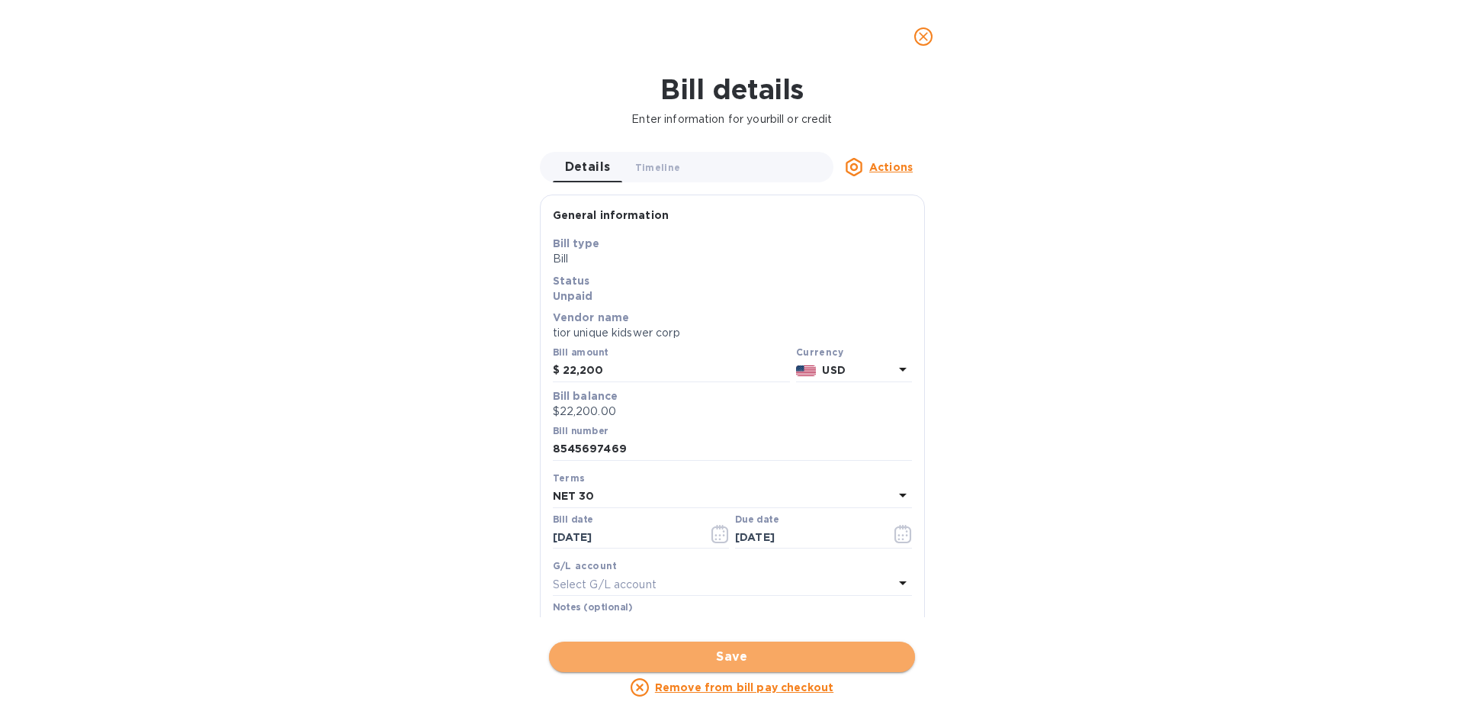
click at [823, 648] on span "Save" at bounding box center [732, 657] width 342 height 18
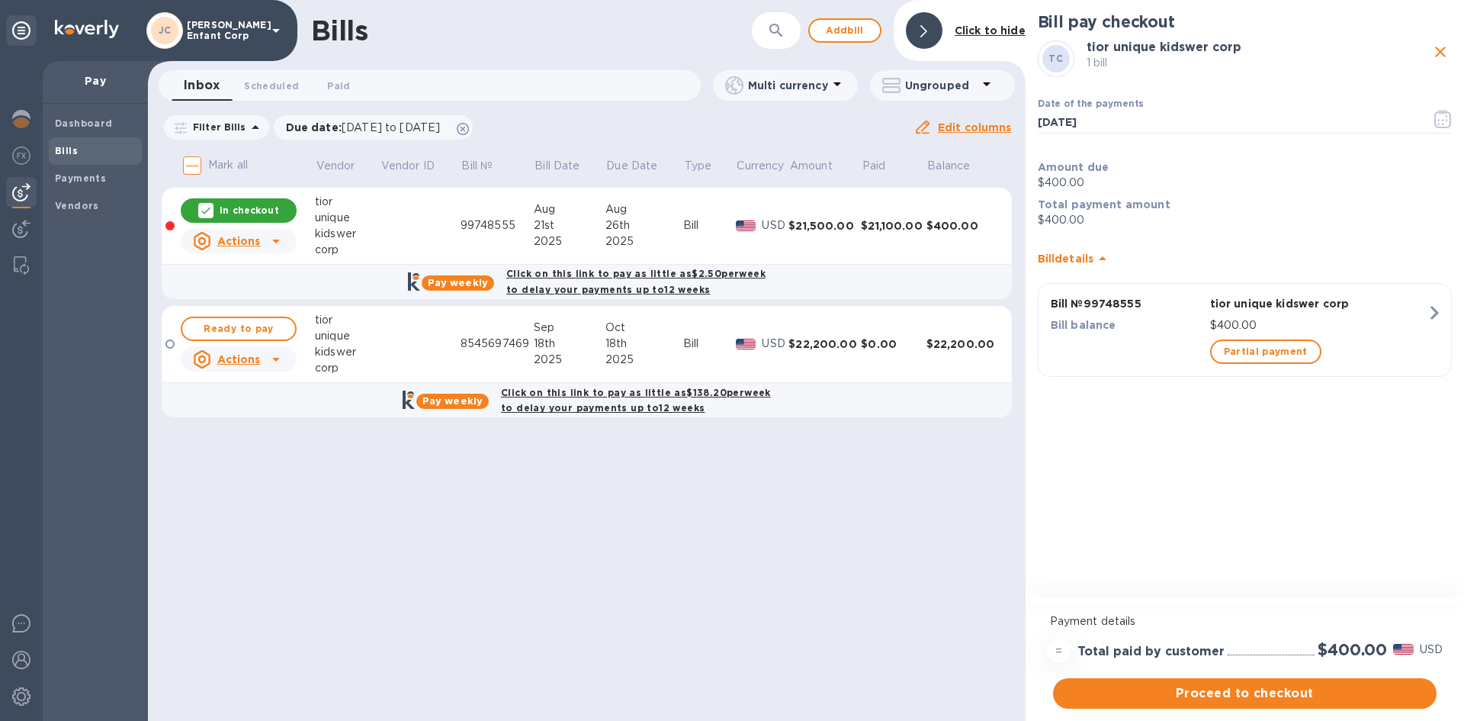
click at [456, 405] on b "Pay weekly" at bounding box center [453, 400] width 60 height 11
checkbox input "true"
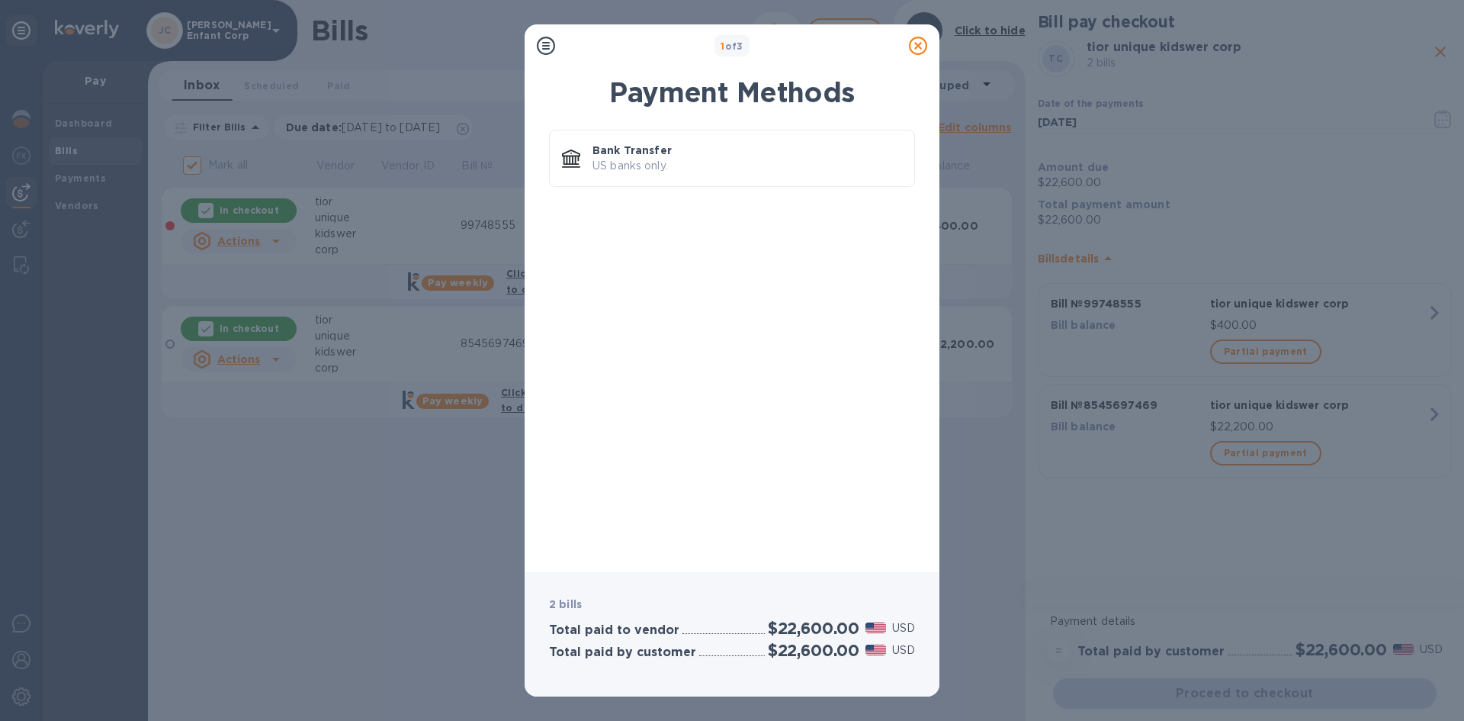
click at [922, 43] on icon at bounding box center [918, 46] width 18 height 18
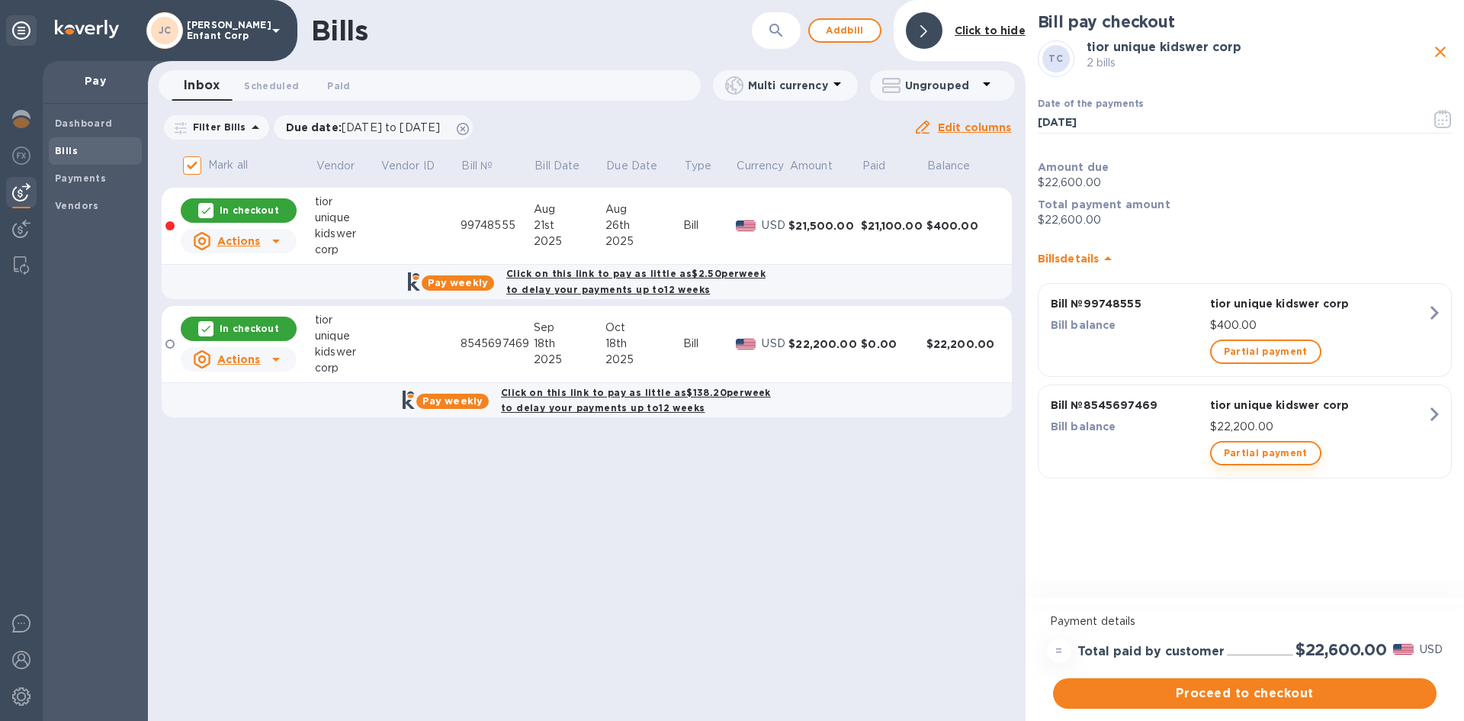
drag, startPoint x: 1298, startPoint y: 342, endPoint x: 1313, endPoint y: 450, distance: 108.5
click at [1313, 450] on div "Bill № 99748555 tior unique kidswer corp Bill balance $400.00 Partial payment B…" at bounding box center [1245, 384] width 426 height 215
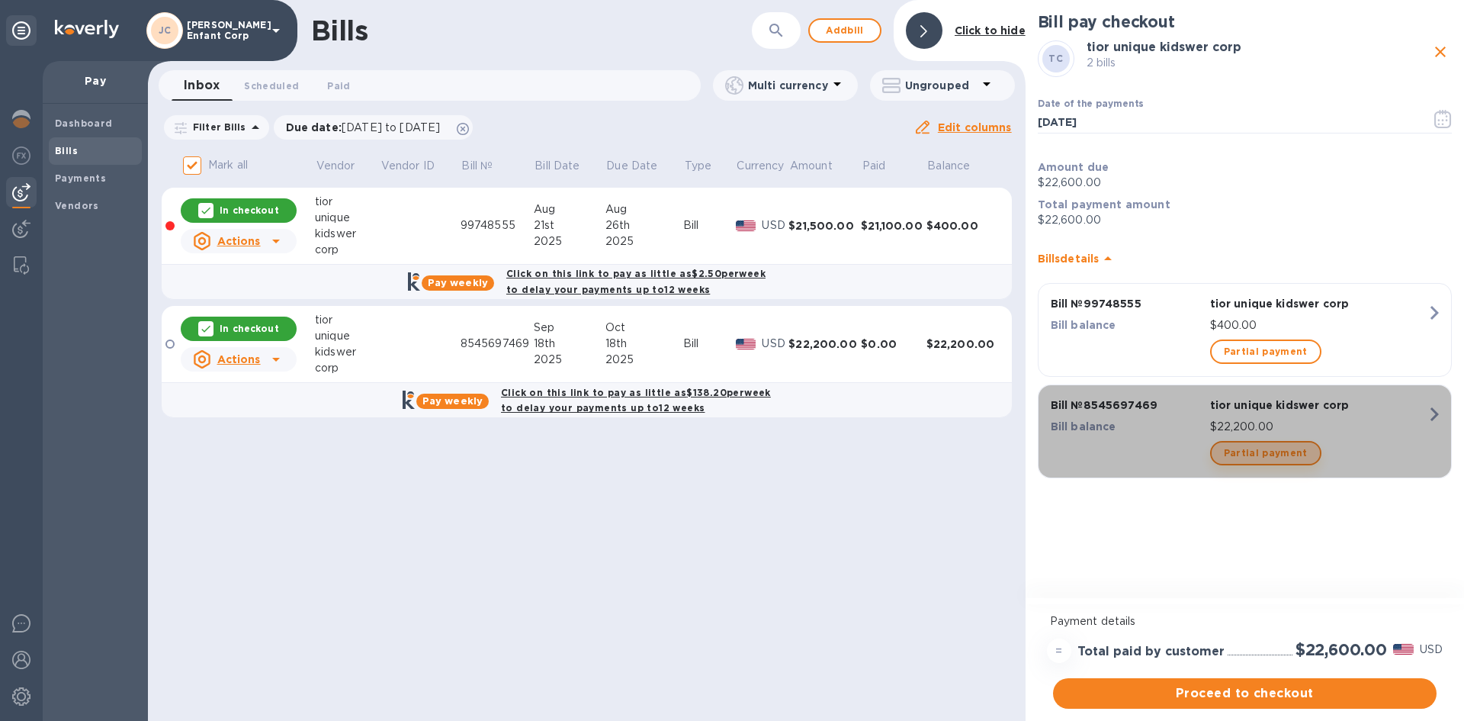
click at [1313, 457] on button "Partial payment" at bounding box center [1265, 453] width 111 height 24
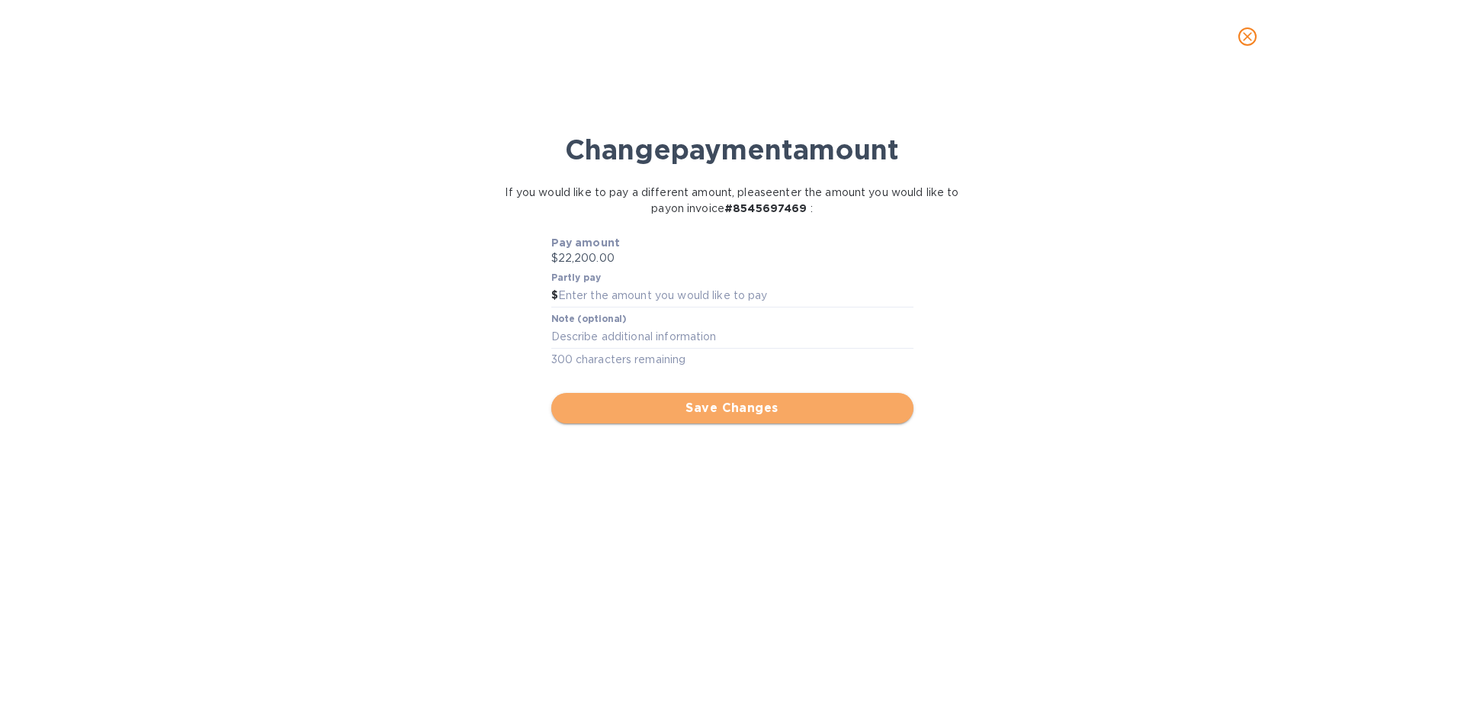
click at [809, 410] on span "Save Changes" at bounding box center [733, 408] width 338 height 18
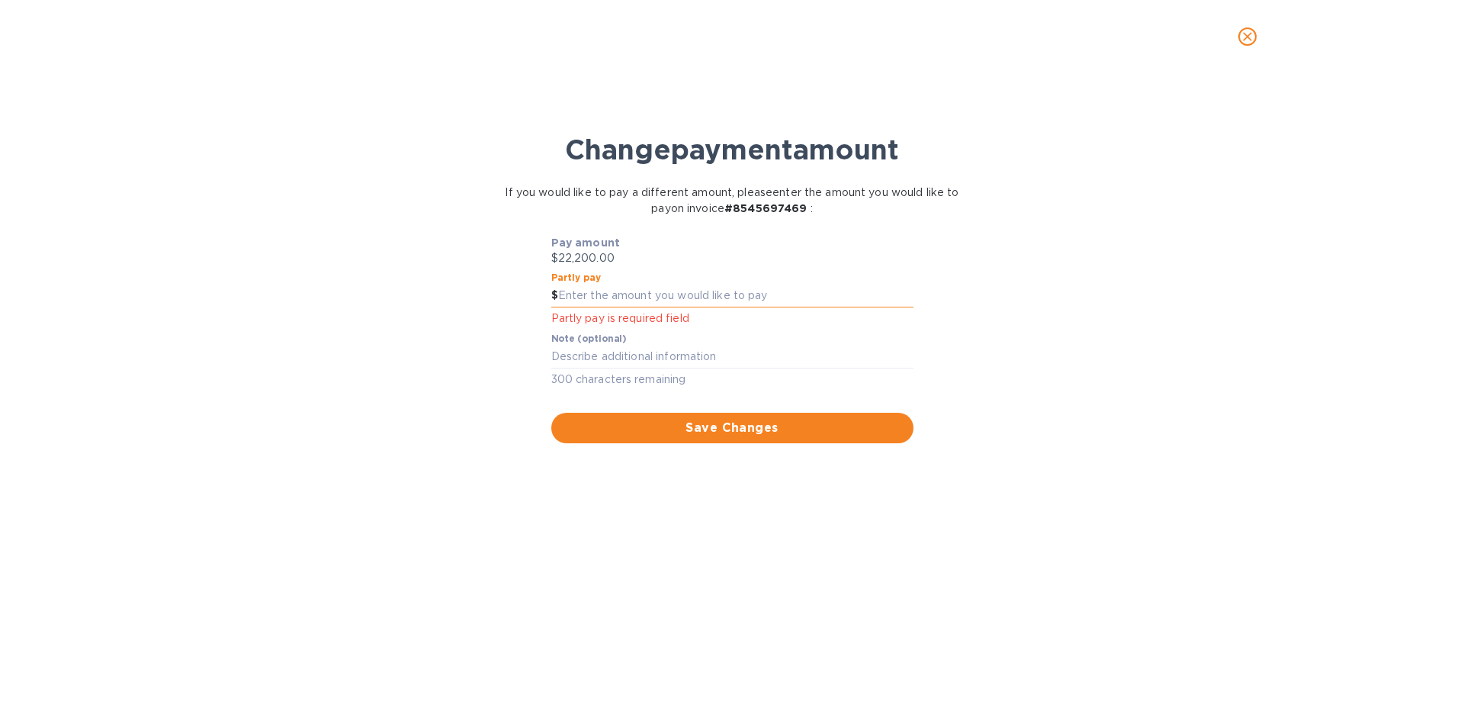
click at [683, 294] on input "text" at bounding box center [735, 295] width 355 height 23
type input "20,100"
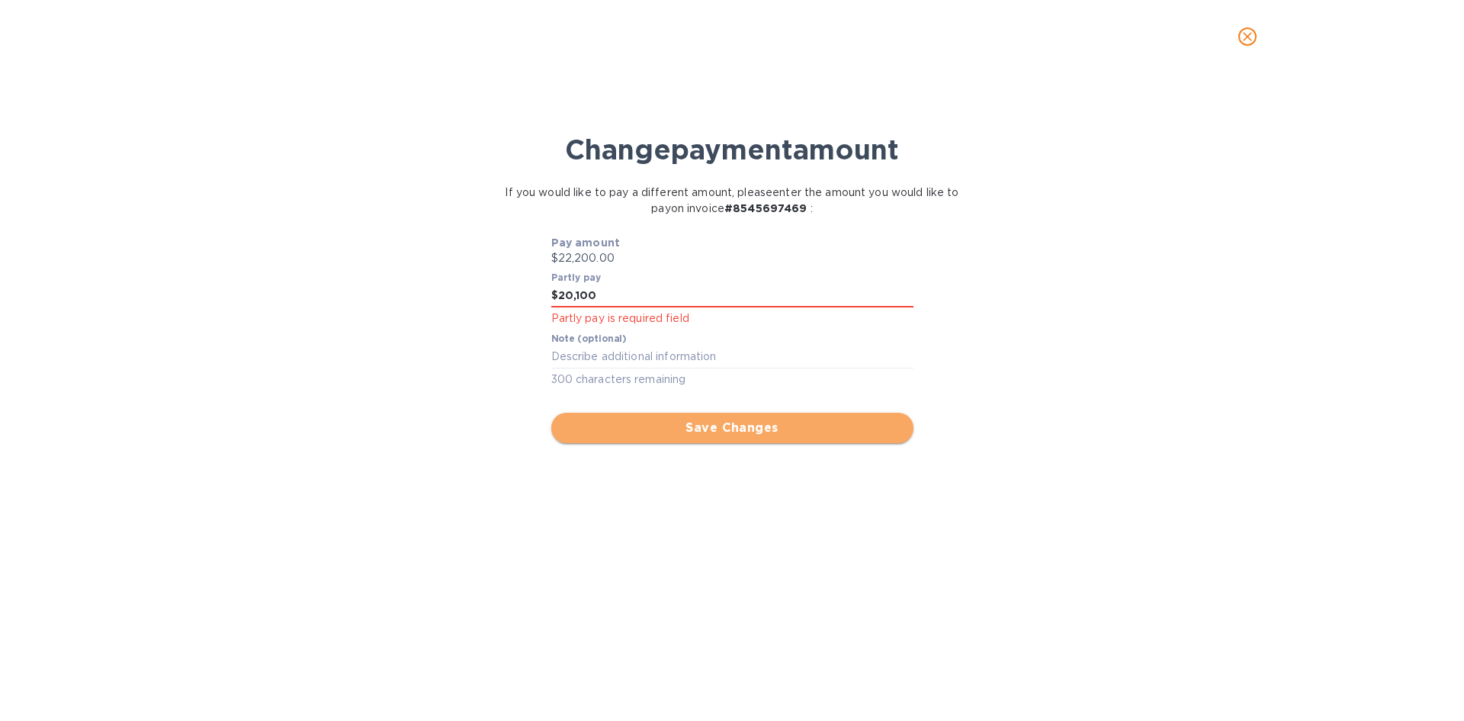
click at [729, 431] on span "Save Changes" at bounding box center [733, 428] width 338 height 18
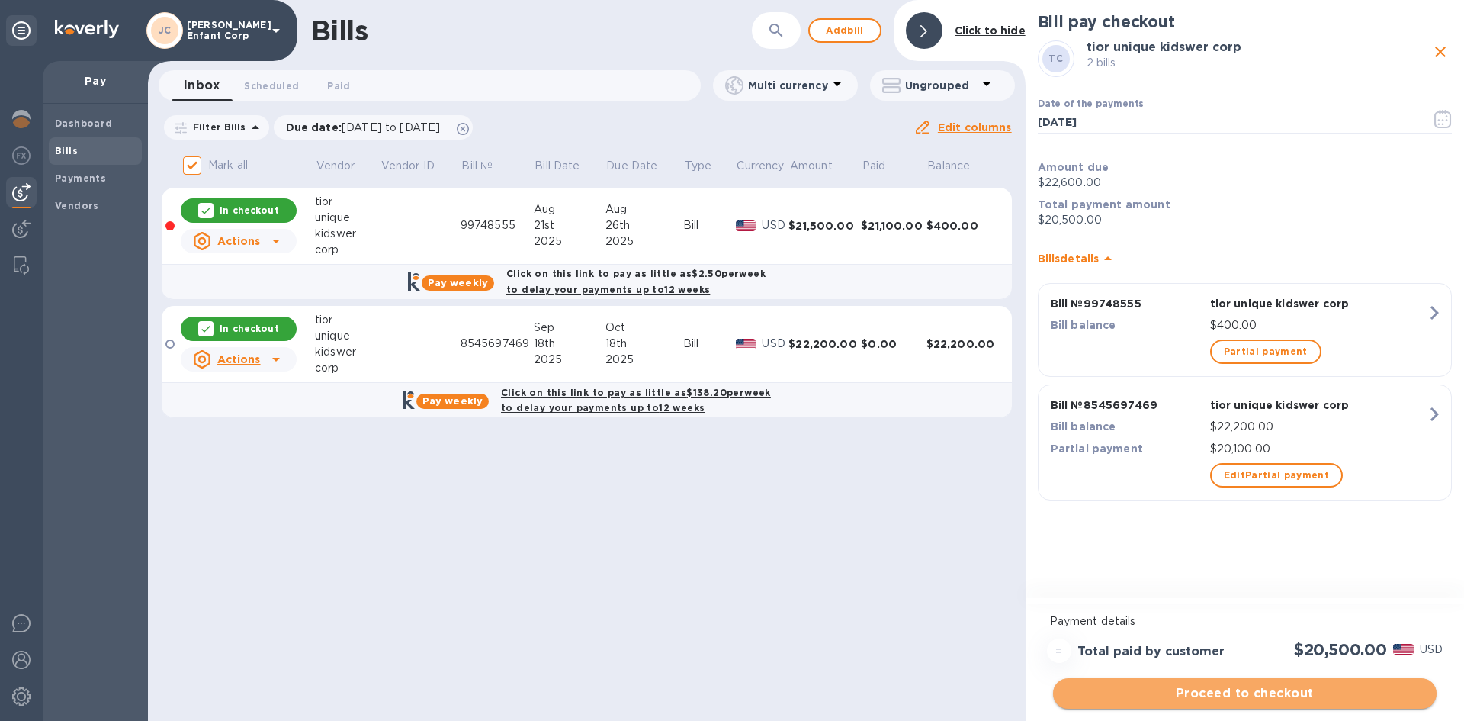
click at [1231, 687] on span "Proceed to checkout" at bounding box center [1244, 693] width 359 height 18
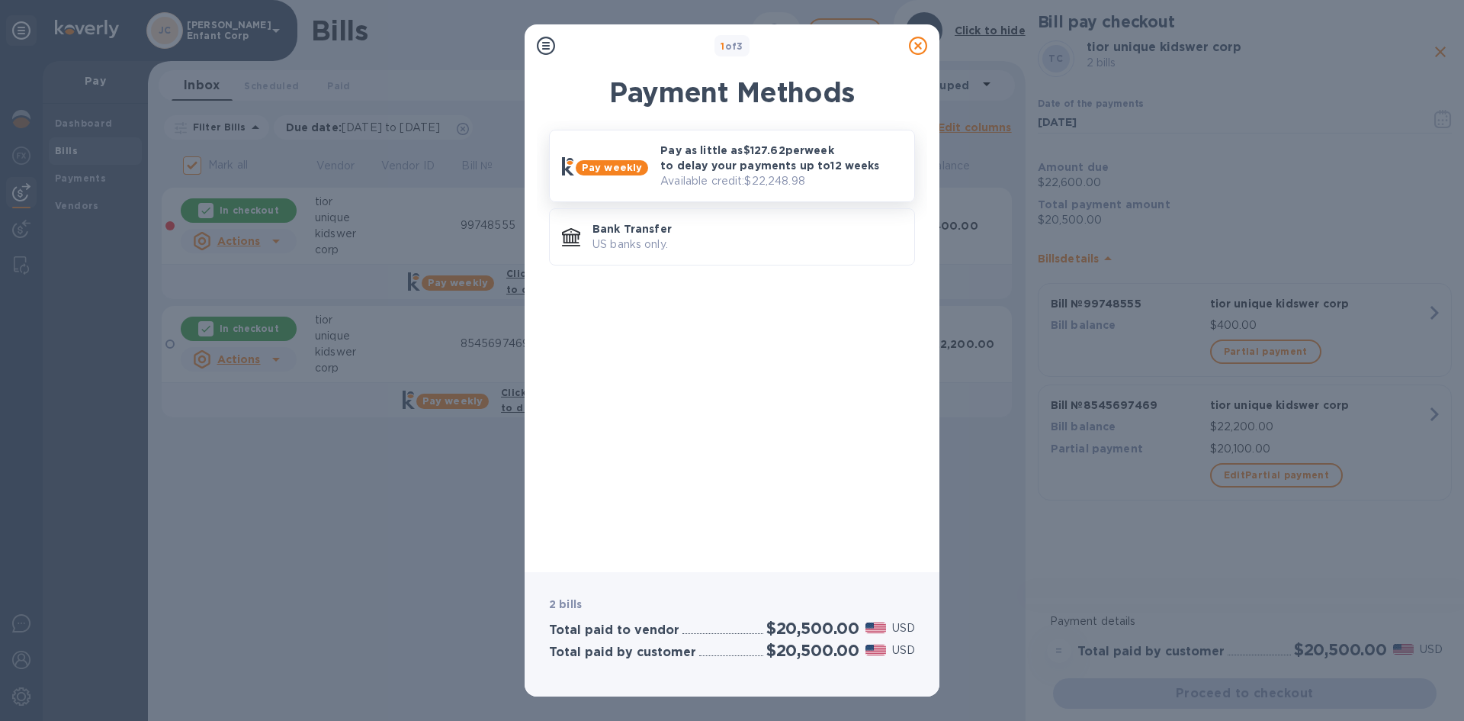
click at [768, 172] on p "Pay as little as $127.62 per week to delay your payments up to 12 weeks" at bounding box center [781, 158] width 242 height 31
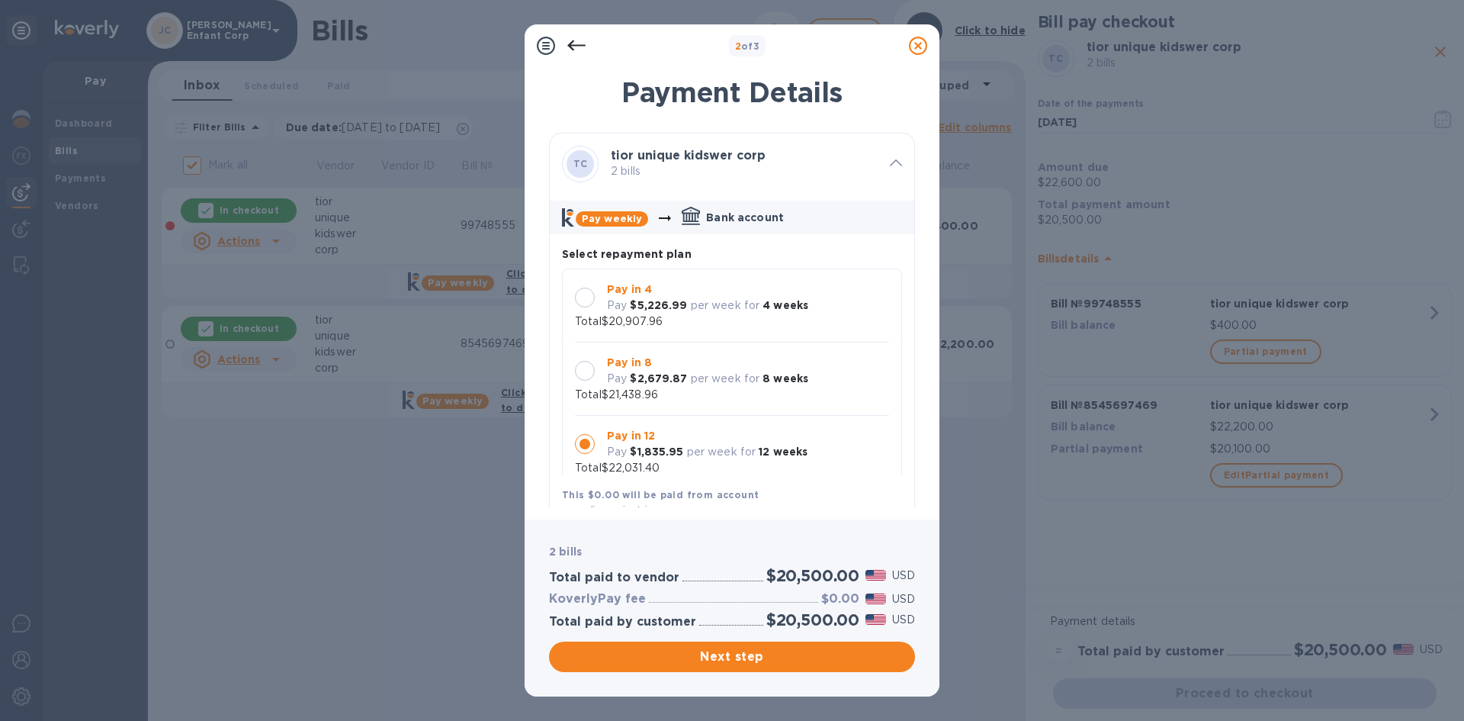
scroll to position [14, 0]
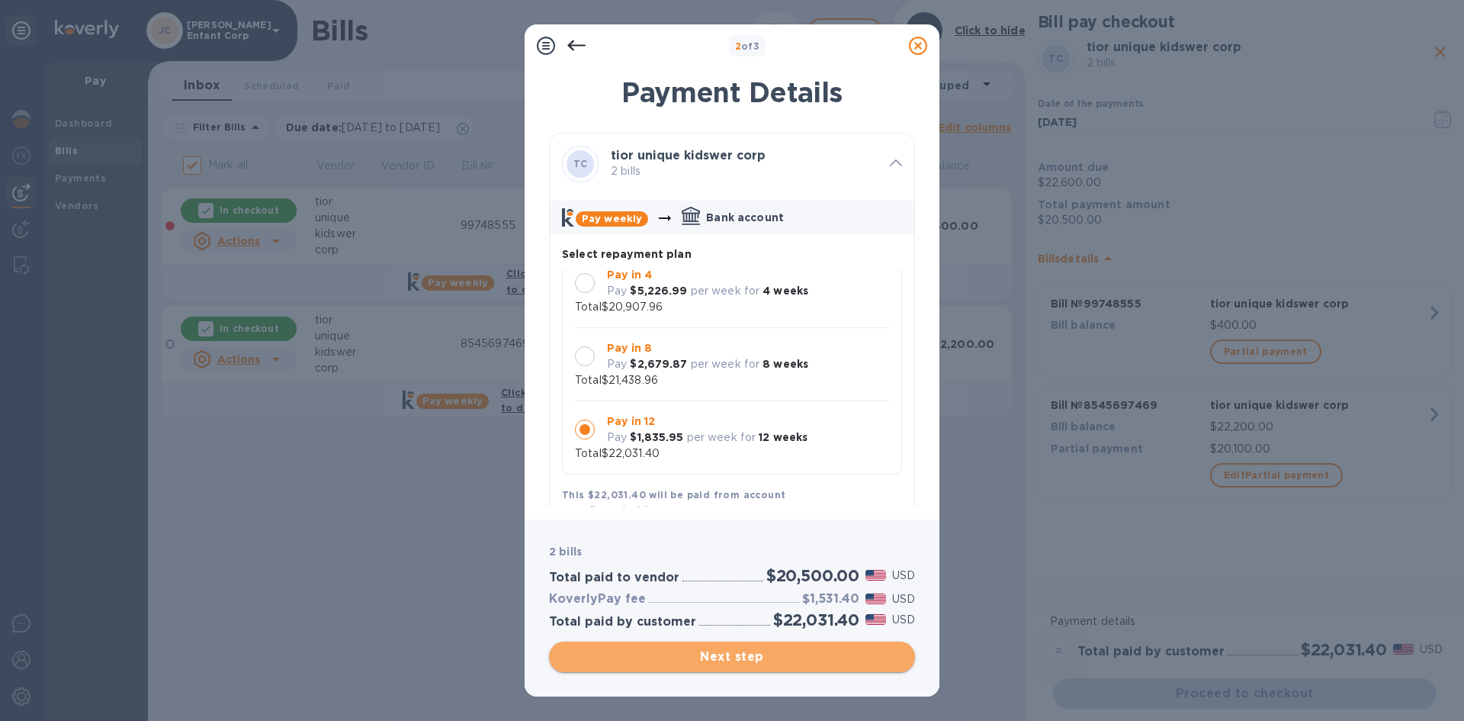
click at [757, 657] on span "Next step" at bounding box center [732, 657] width 342 height 18
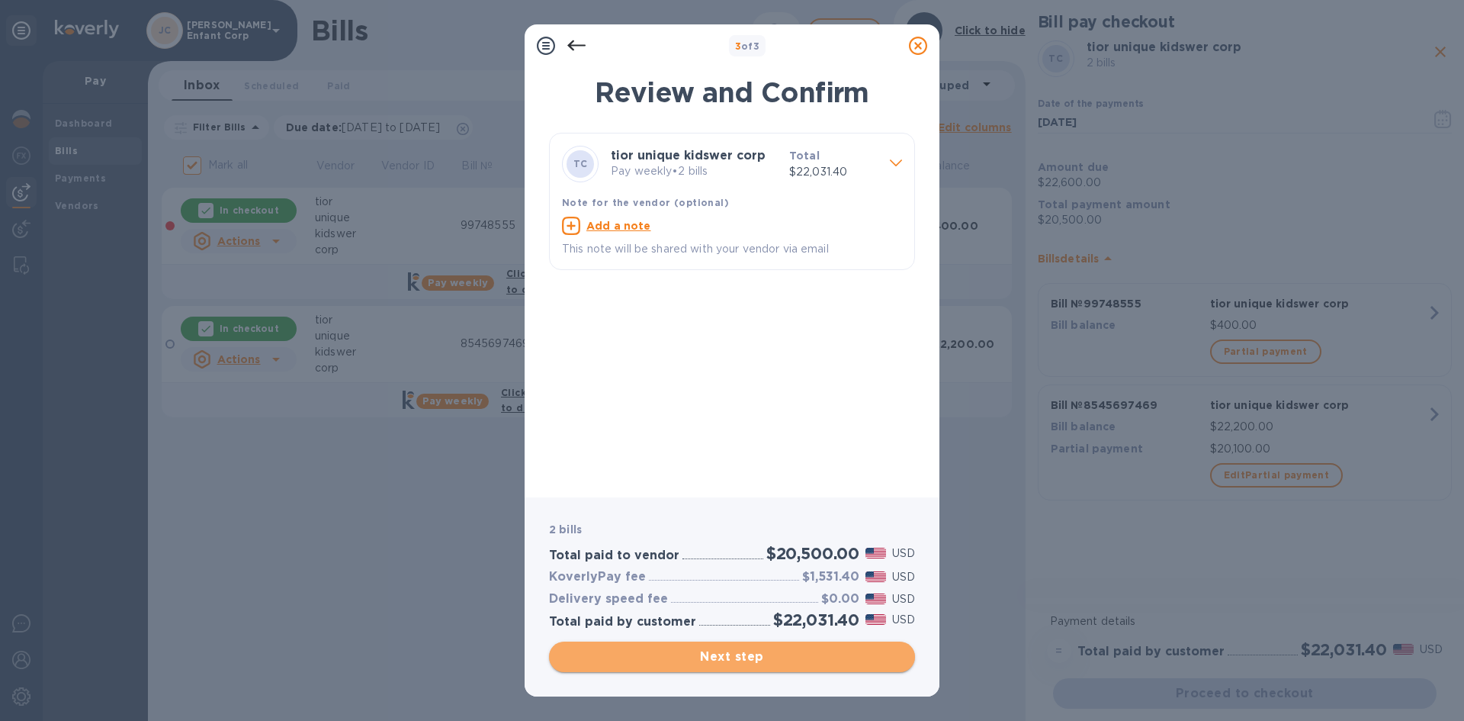
click at [757, 657] on span "Next step" at bounding box center [732, 657] width 342 height 18
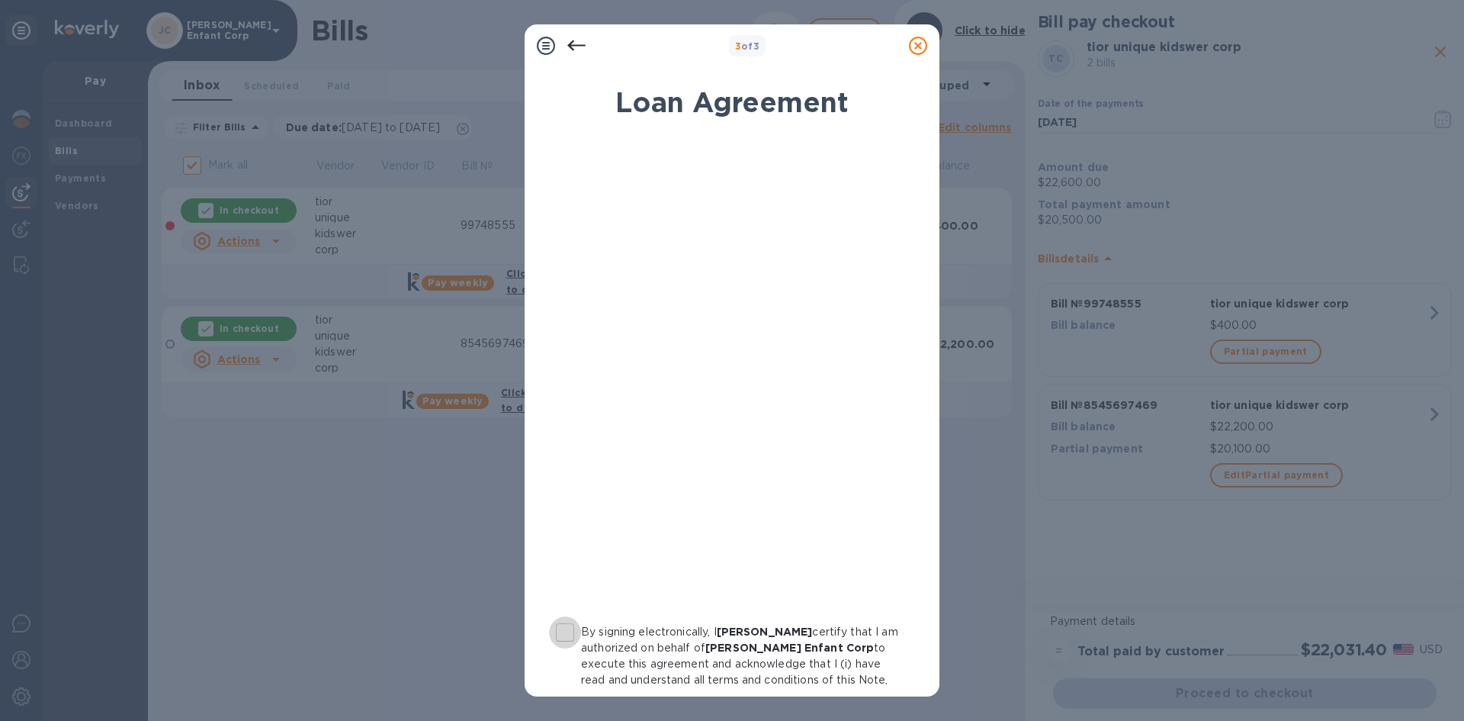
click at [561, 631] on input "By signing electronically, I [PERSON_NAME] certify that I am authorized on beha…" at bounding box center [565, 632] width 32 height 32
checkbox input "true"
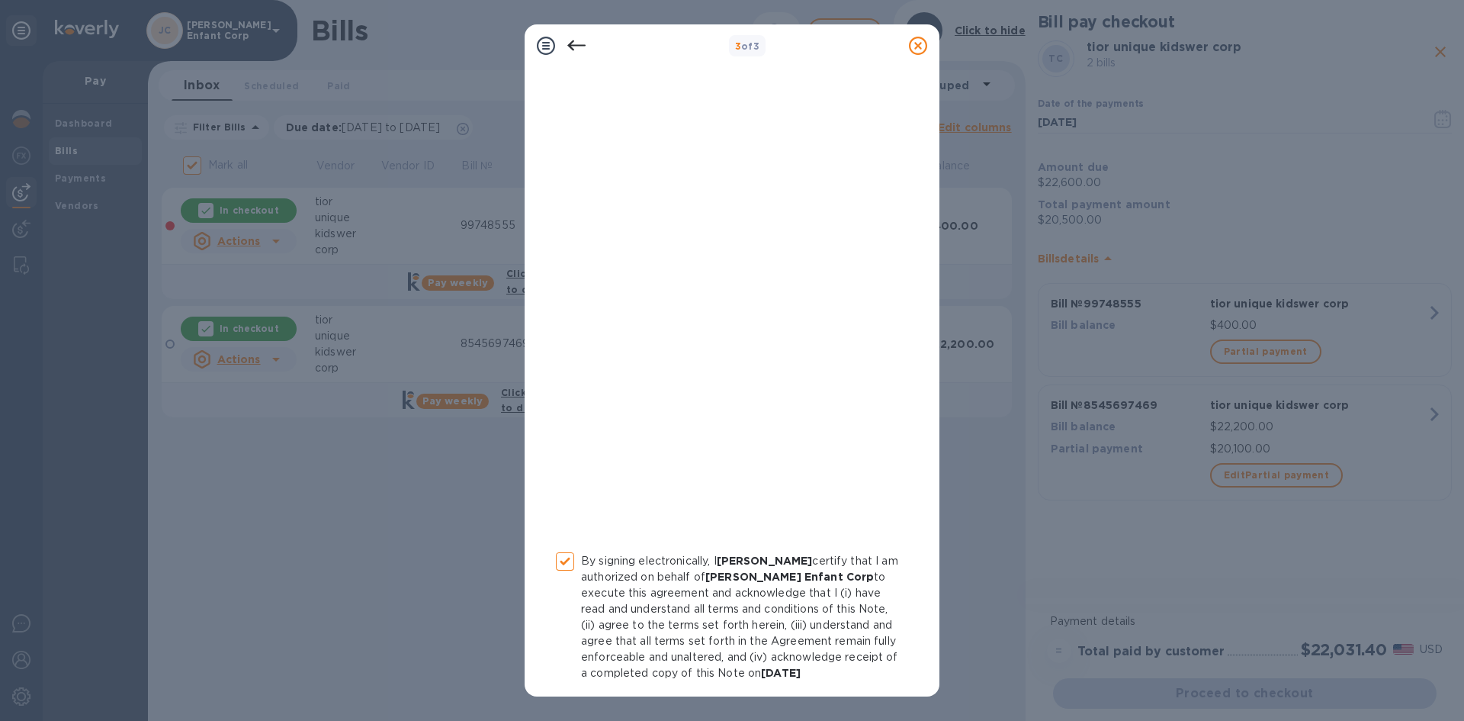
scroll to position [148, 0]
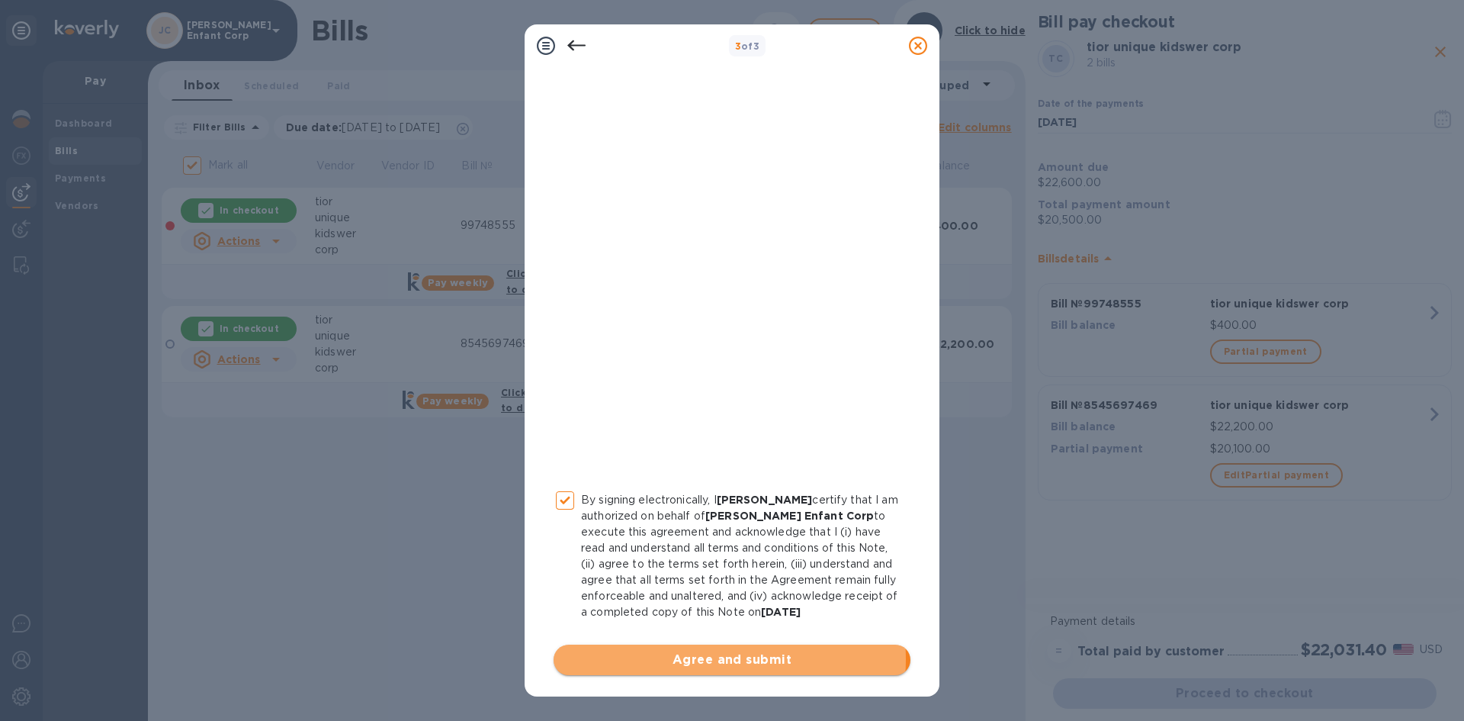
click at [690, 659] on span "Agree and submit" at bounding box center [732, 660] width 333 height 18
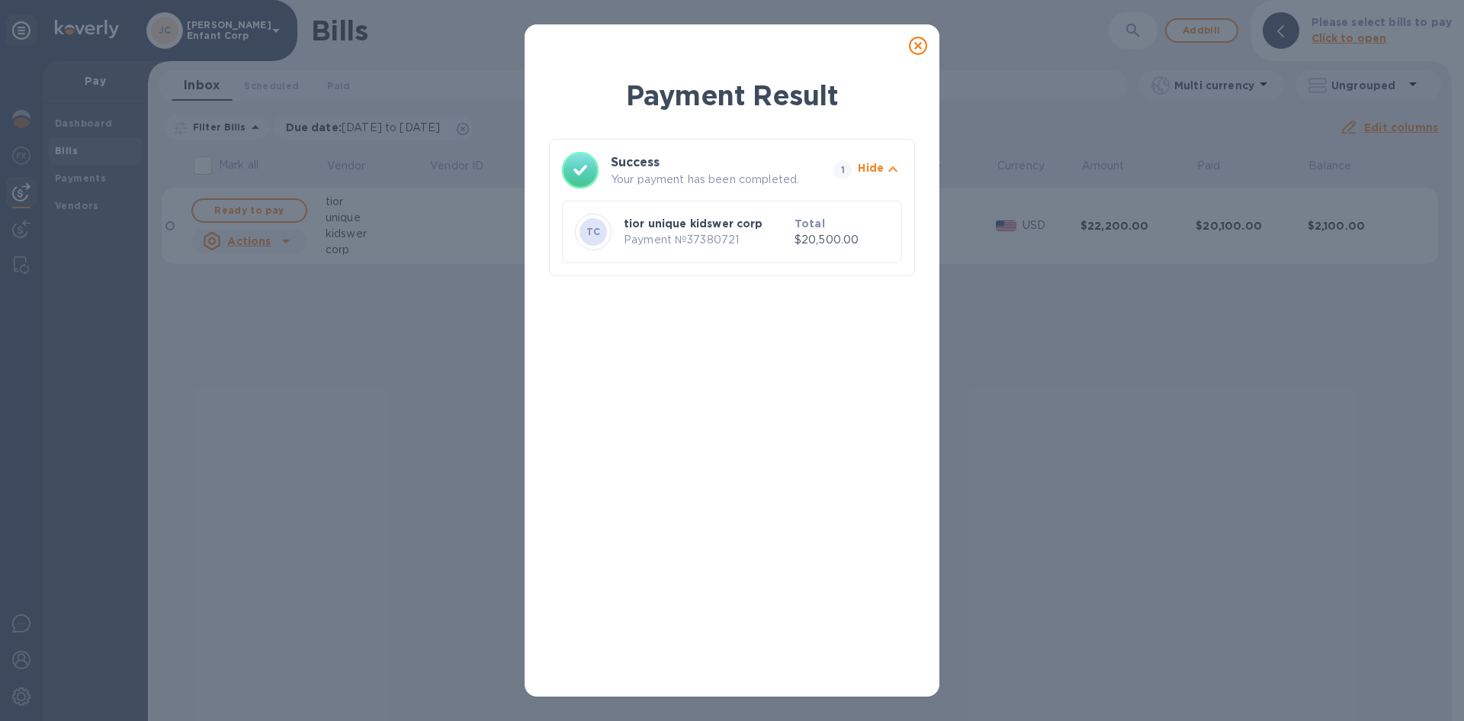
drag, startPoint x: 905, startPoint y: 91, endPoint x: 737, endPoint y: 228, distance: 216.8
click at [737, 228] on p "tior unique kidswer corp" at bounding box center [706, 223] width 165 height 15
click at [917, 44] on icon at bounding box center [918, 46] width 18 height 18
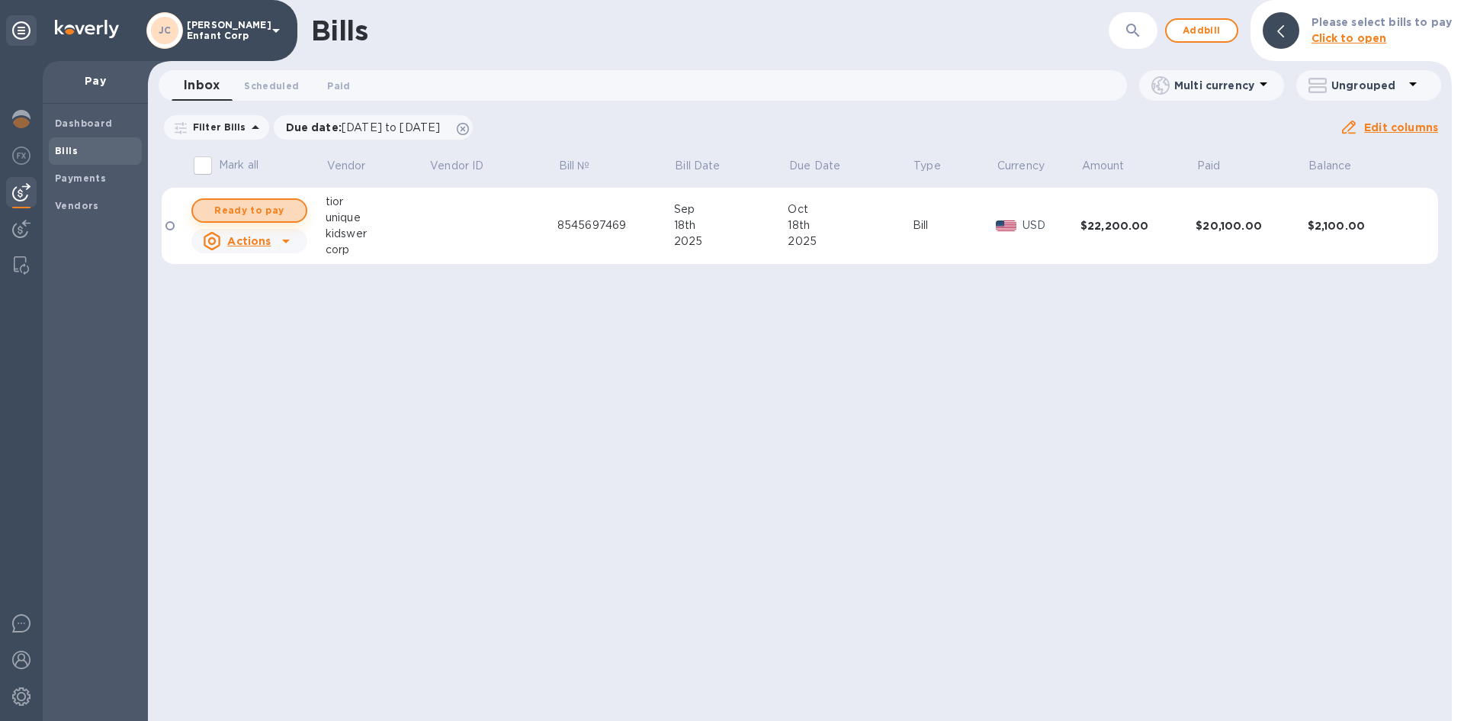
click at [267, 212] on span "Ready to pay" at bounding box center [249, 210] width 88 height 18
checkbox input "true"
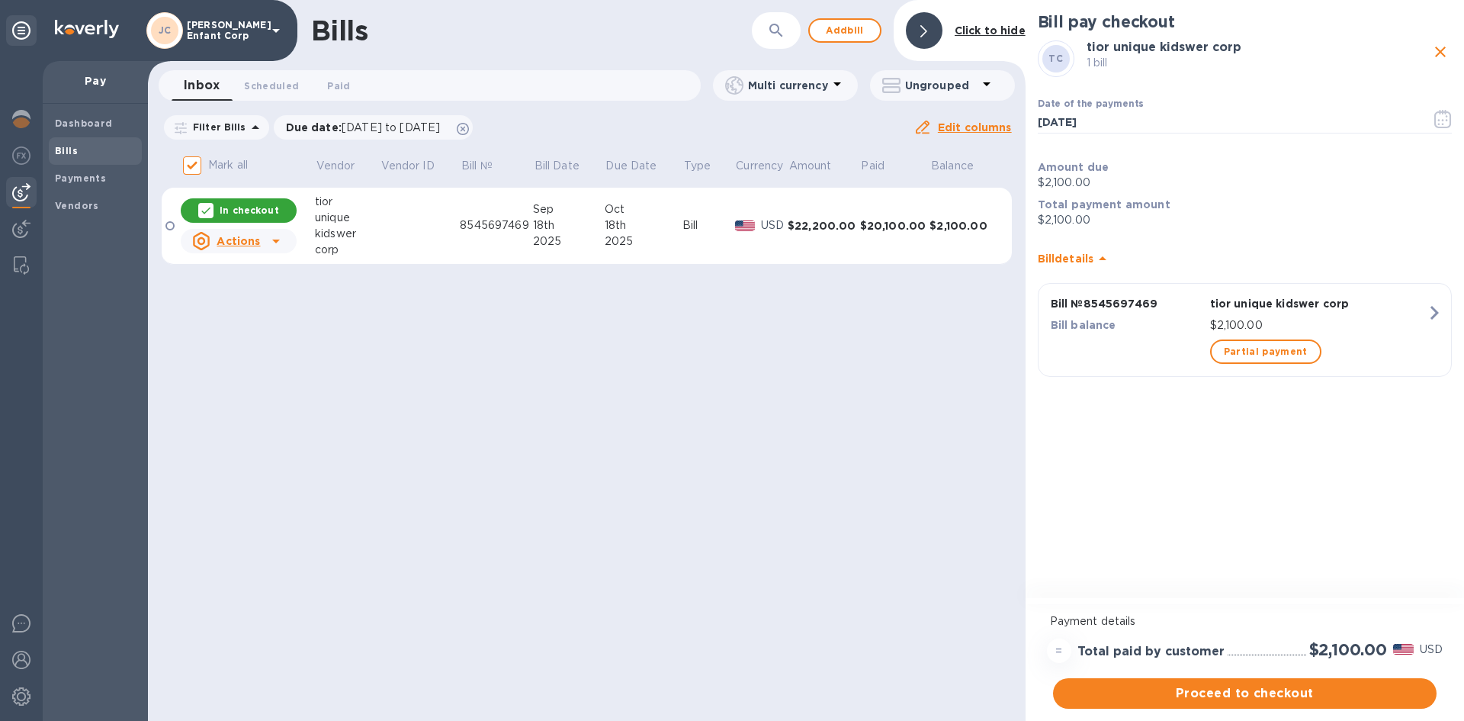
drag, startPoint x: 1258, startPoint y: 694, endPoint x: 1065, endPoint y: 470, distance: 295.8
click at [1065, 474] on div "Bill pay checkout TC tior unique kidswer corp 1 bill Date of the payments [DATE…" at bounding box center [1245, 360] width 439 height 721
click at [925, 27] on icon at bounding box center [924, 31] width 7 height 12
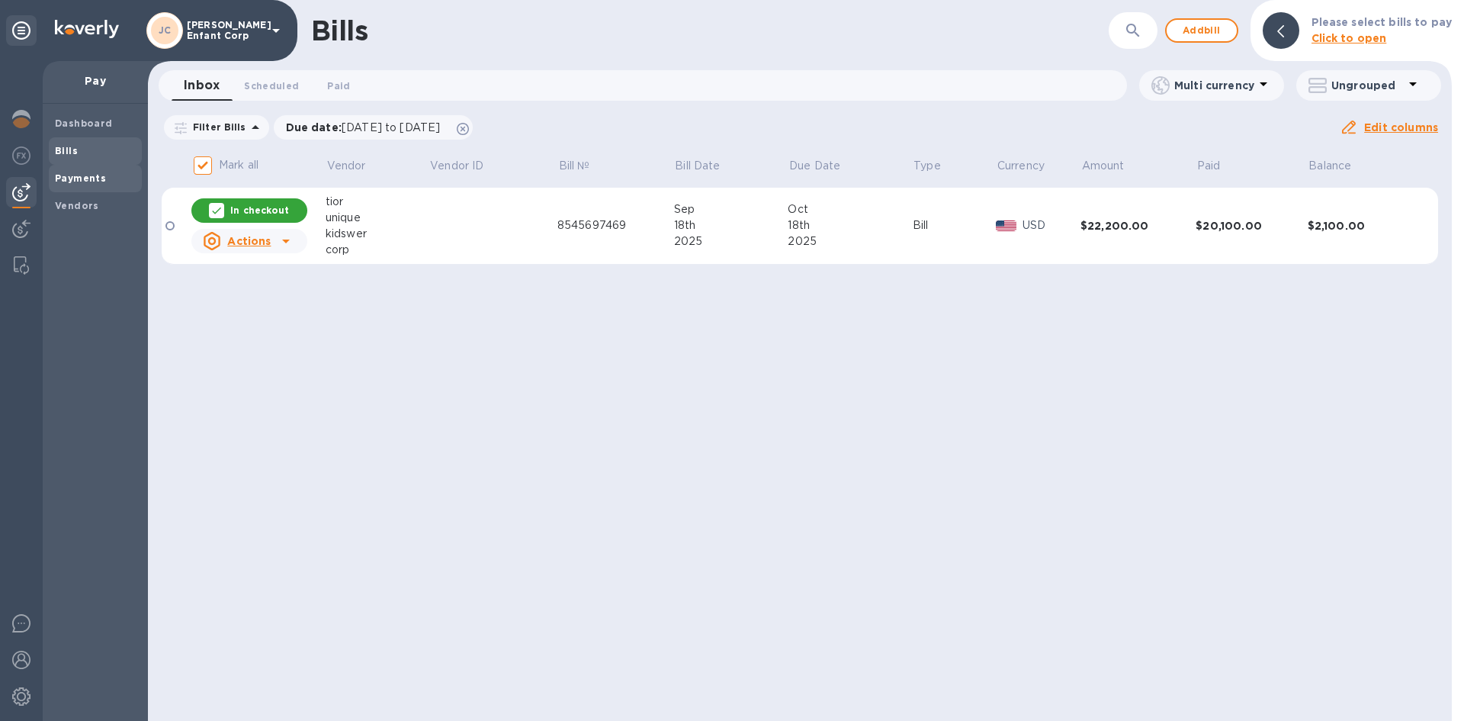
click at [82, 174] on b "Payments" at bounding box center [80, 177] width 51 height 11
